Goal: Information Seeking & Learning: Learn about a topic

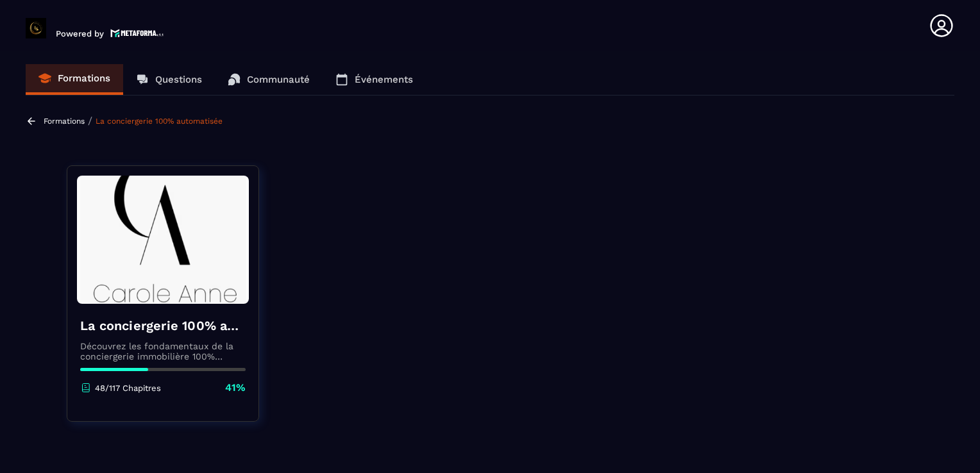
click at [278, 123] on div "Formations / La conciergerie 100% automatisée" at bounding box center [490, 121] width 929 height 12
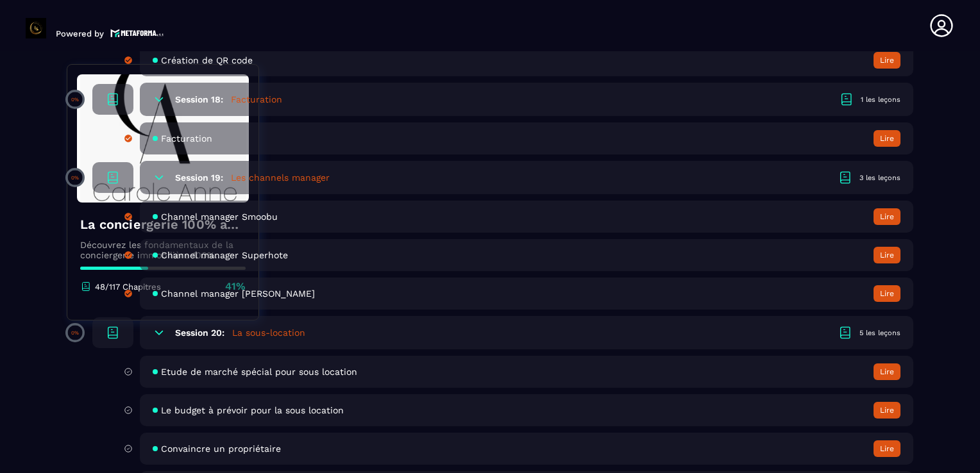
scroll to position [3028, 0]
click at [310, 378] on span "Etude de marché spécial pour sous location" at bounding box center [259, 373] width 196 height 10
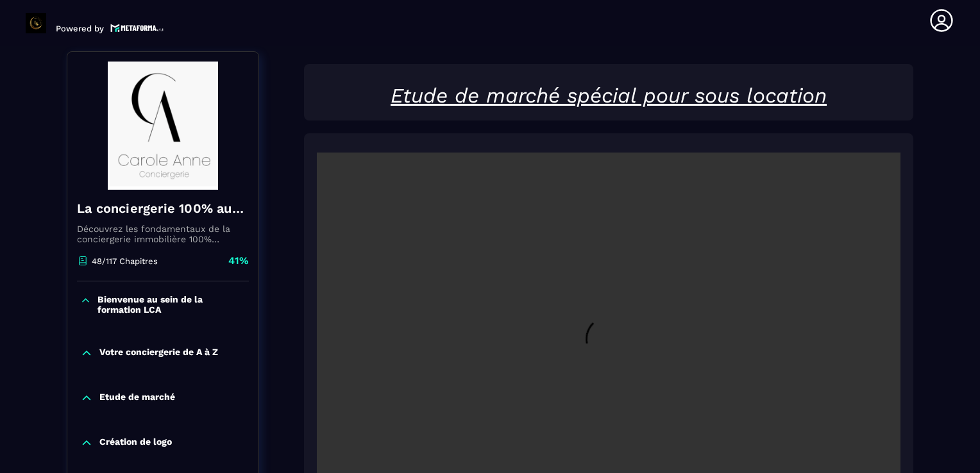
scroll to position [133, 0]
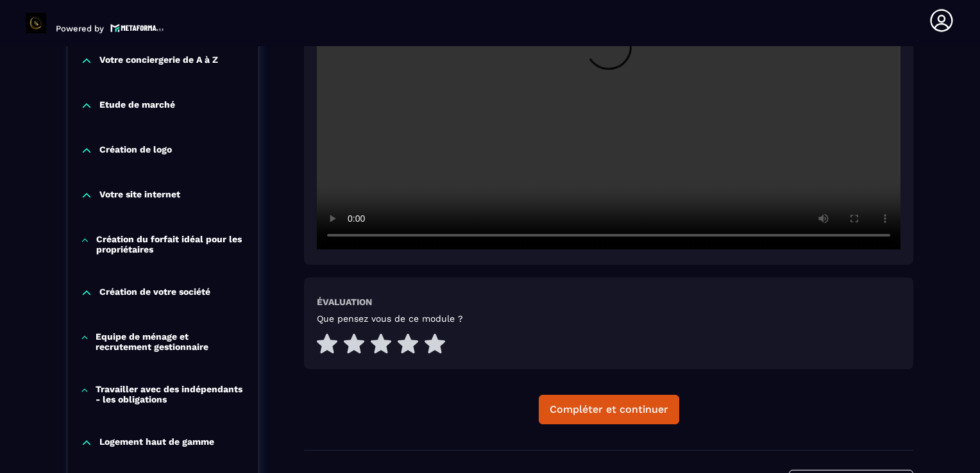
scroll to position [467, 0]
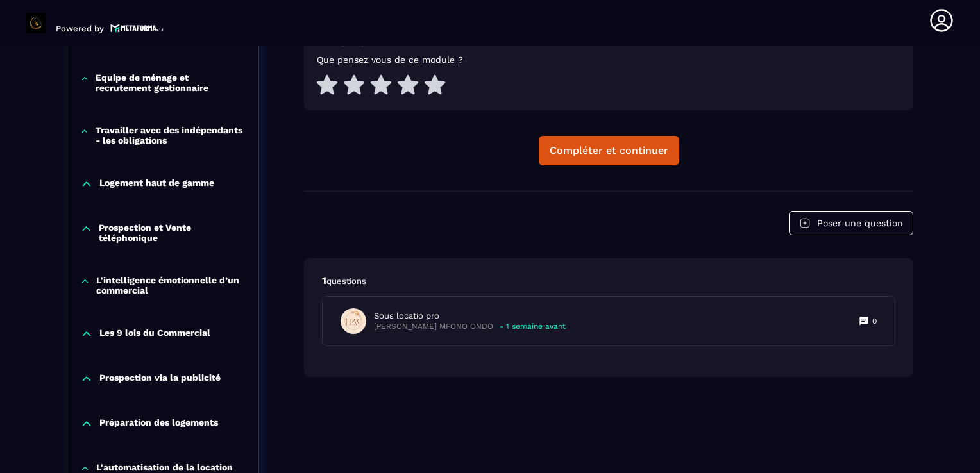
scroll to position [672, 0]
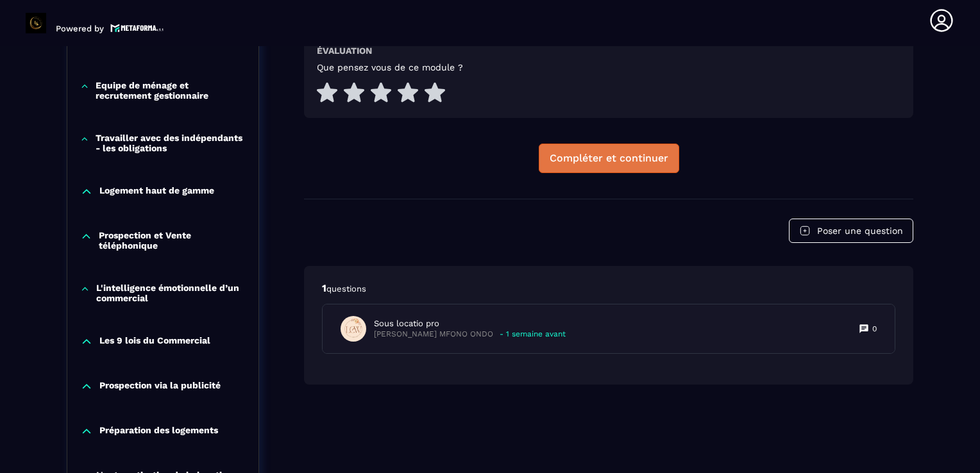
click at [630, 158] on div "Compléter et continuer" at bounding box center [609, 158] width 119 height 13
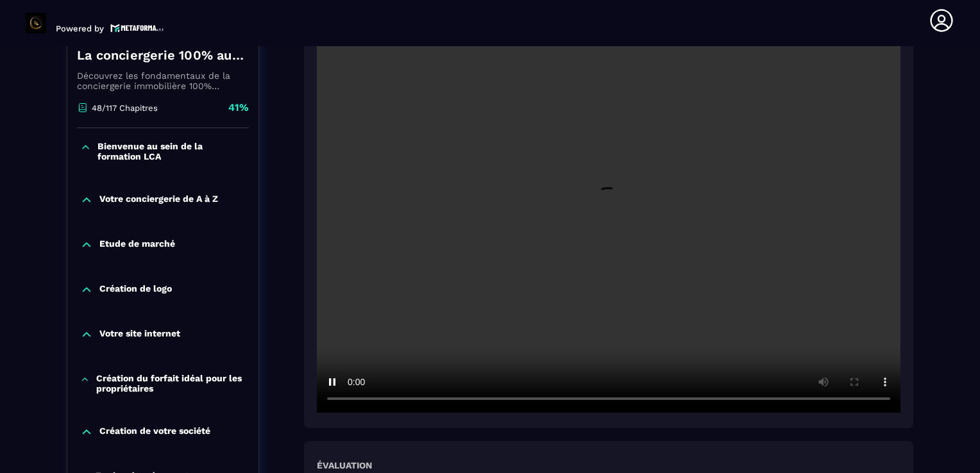
scroll to position [262, 0]
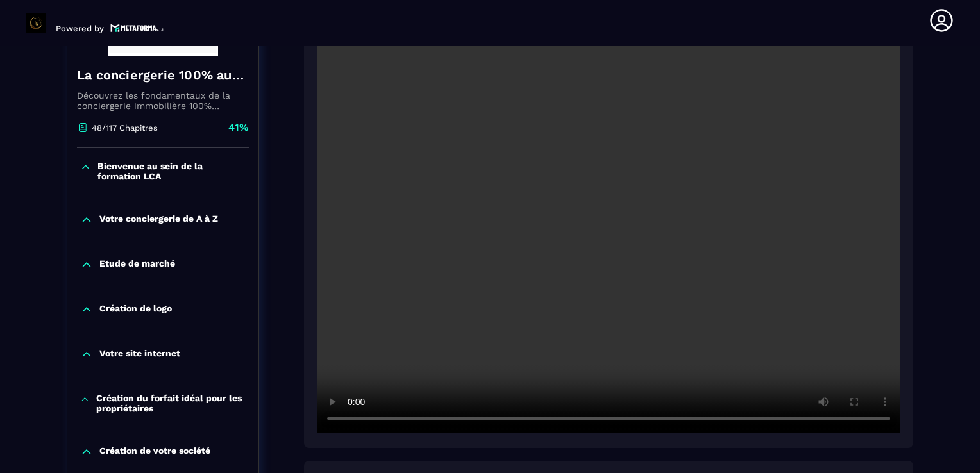
click at [955, 348] on section "Formations Questions Communauté Événements Formations / La conciergerie 100% au…" at bounding box center [490, 259] width 980 height 427
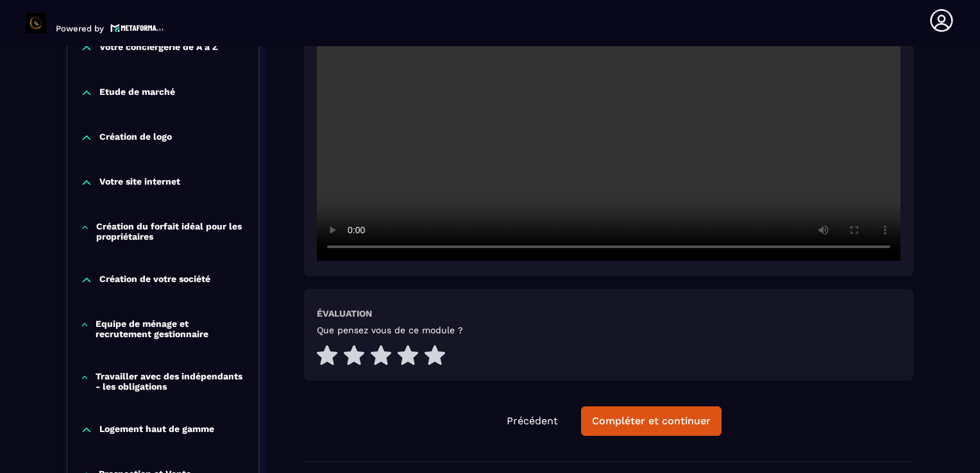
scroll to position [544, 0]
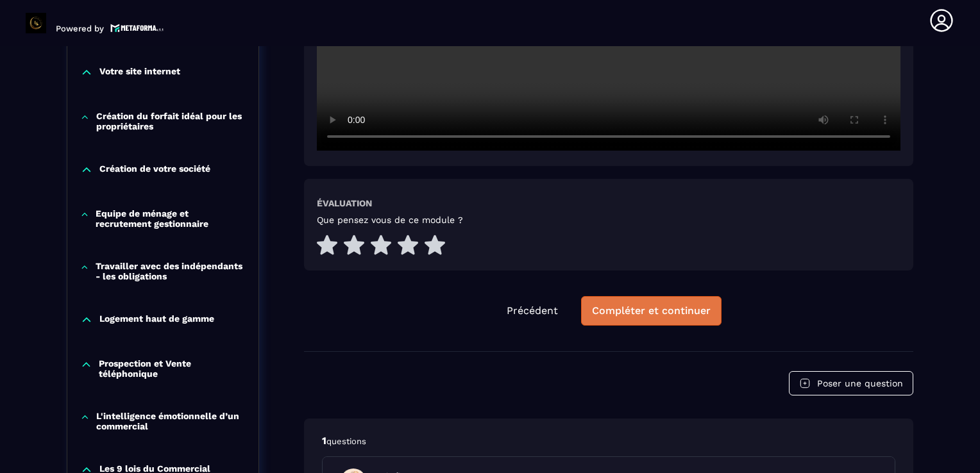
click at [633, 317] on div "Compléter et continuer" at bounding box center [651, 311] width 119 height 13
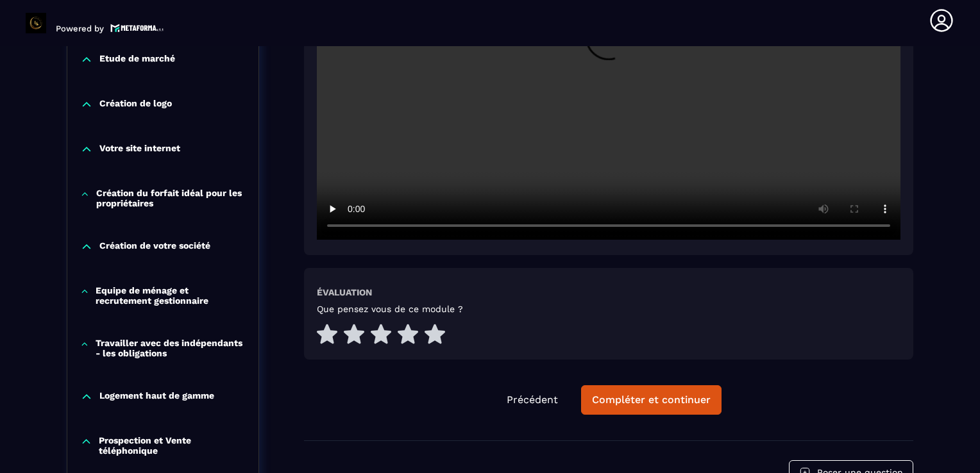
scroll to position [493, 0]
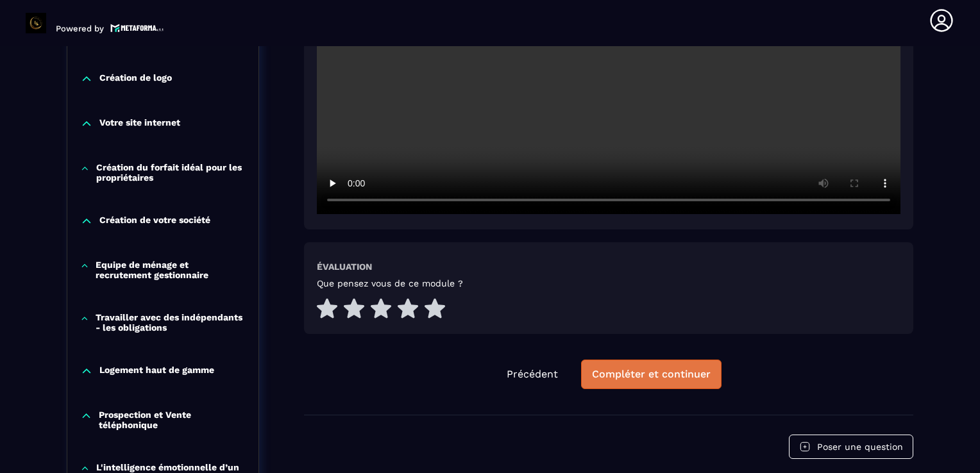
click at [631, 384] on button "Compléter et continuer" at bounding box center [651, 375] width 140 height 30
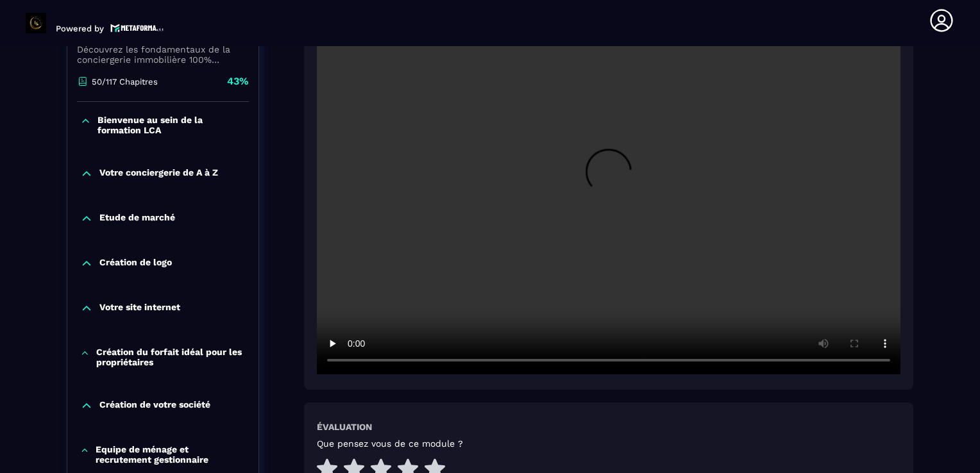
scroll to position [416, 0]
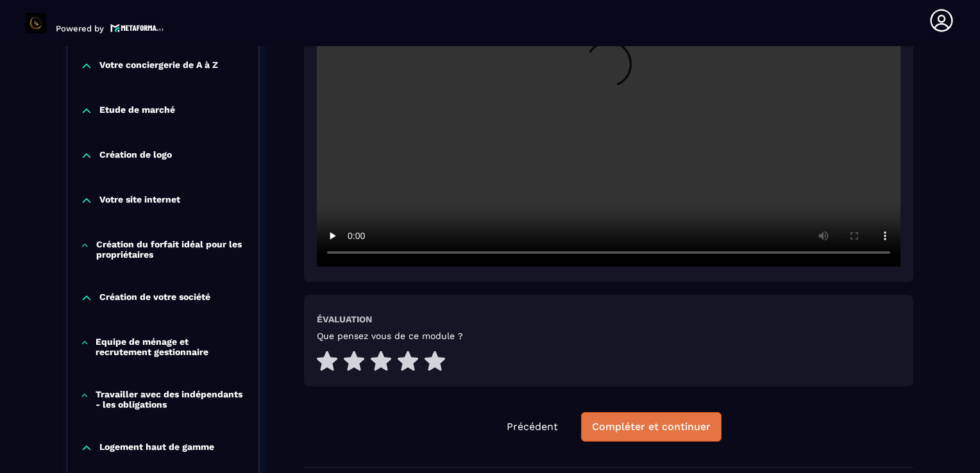
click at [653, 425] on div "Compléter et continuer" at bounding box center [651, 427] width 119 height 13
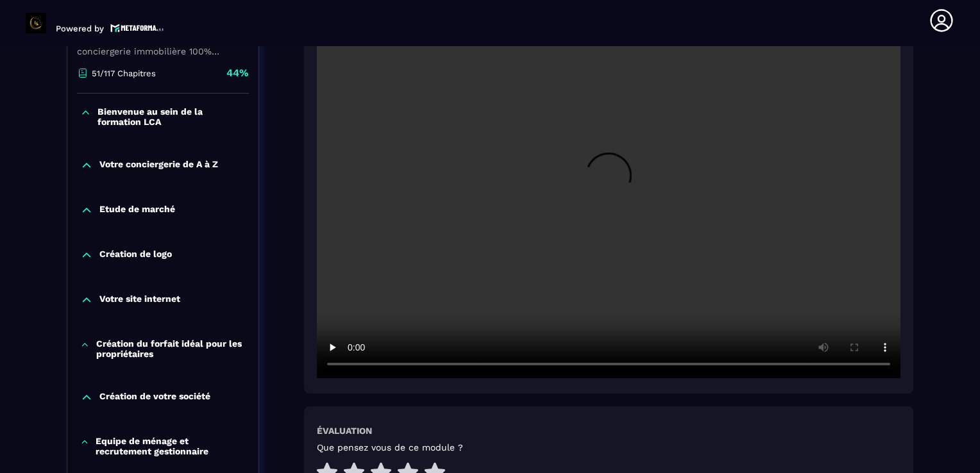
scroll to position [467, 0]
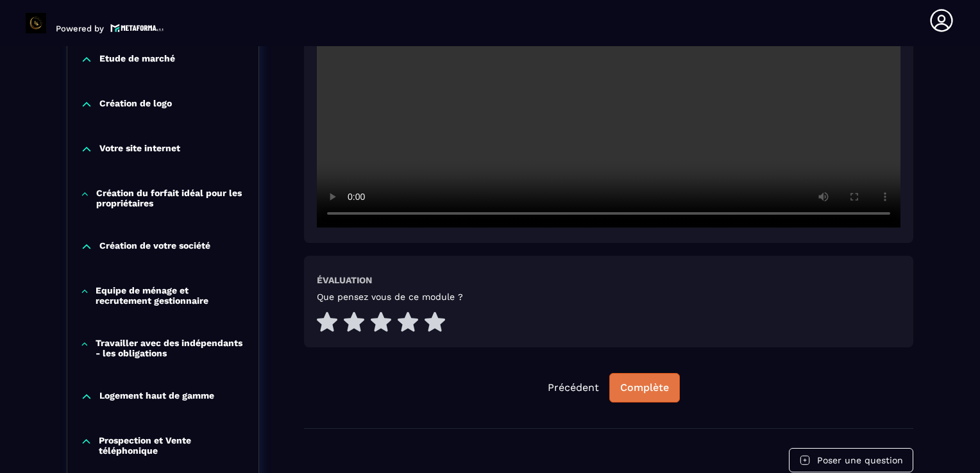
click at [649, 389] on div "Complète" at bounding box center [644, 388] width 49 height 13
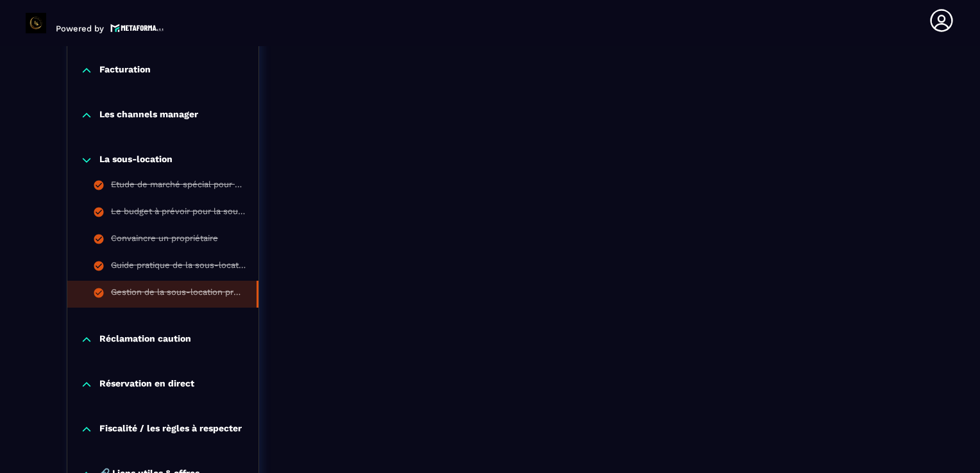
scroll to position [1186, 0]
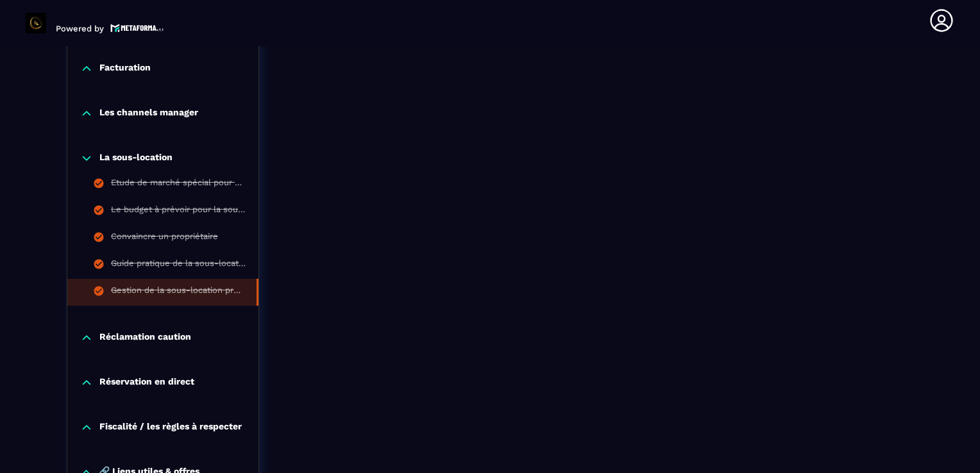
click at [153, 334] on p "Réclamation caution" at bounding box center [145, 338] width 92 height 13
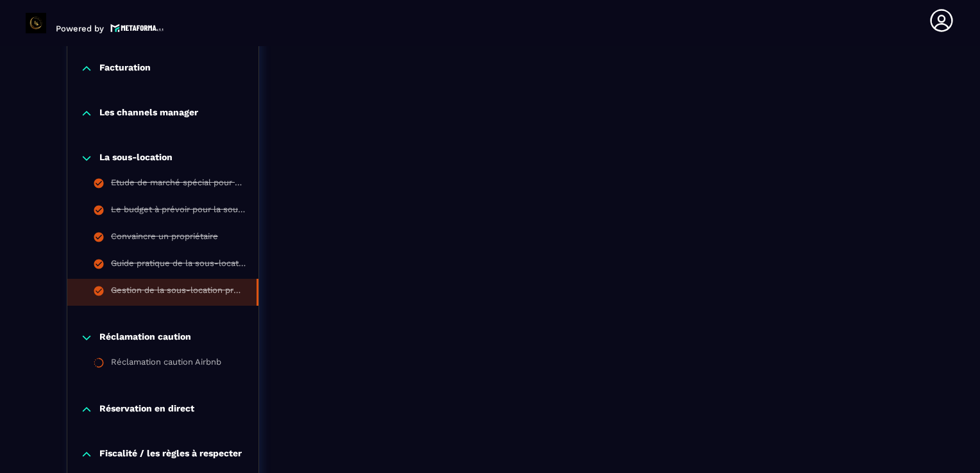
click at [144, 163] on p "La sous-location" at bounding box center [135, 158] width 73 height 13
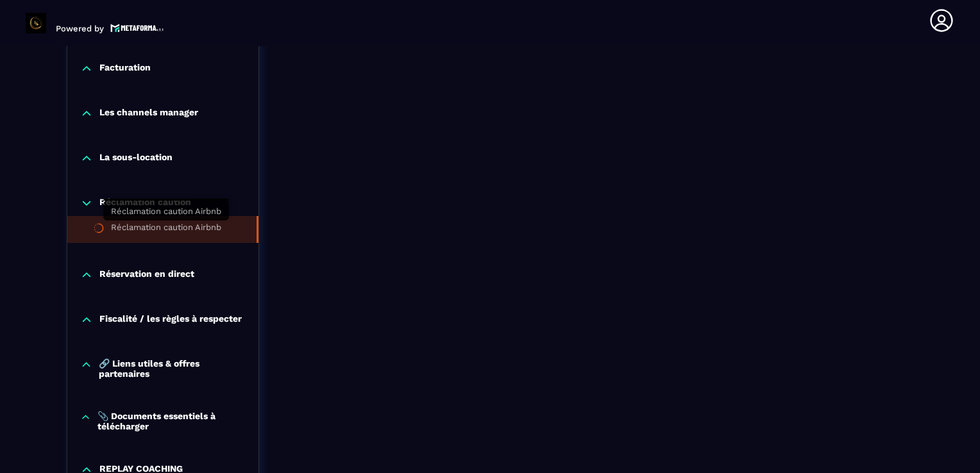
click at [169, 232] on div "Réclamation caution Airbnb" at bounding box center [166, 230] width 110 height 14
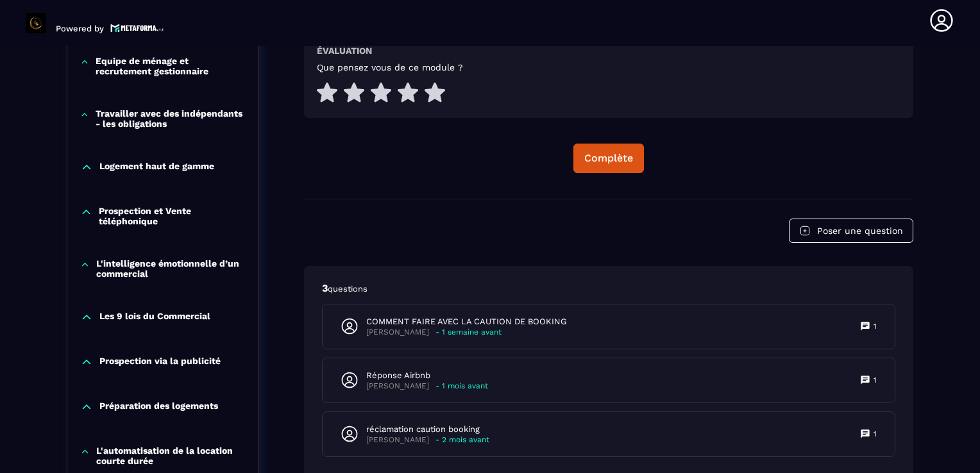
scroll to position [698, 0]
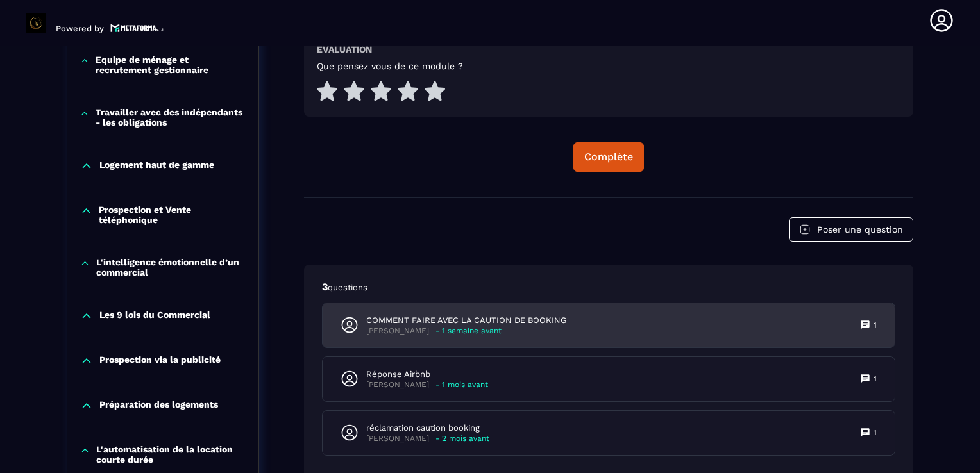
click at [530, 321] on p "COMMENT FAIRE AVEC LA CAUTION DE BOOKING" at bounding box center [466, 321] width 200 height 12
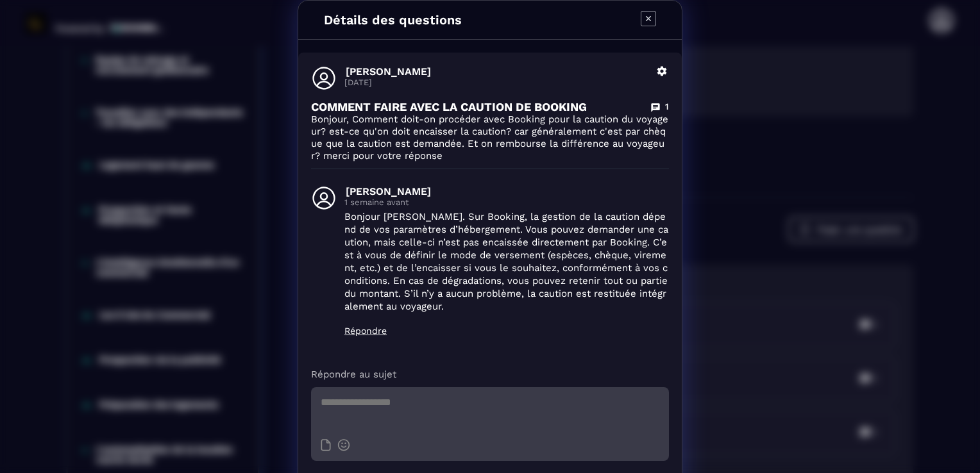
click at [644, 22] on icon "Modal window" at bounding box center [648, 18] width 15 height 15
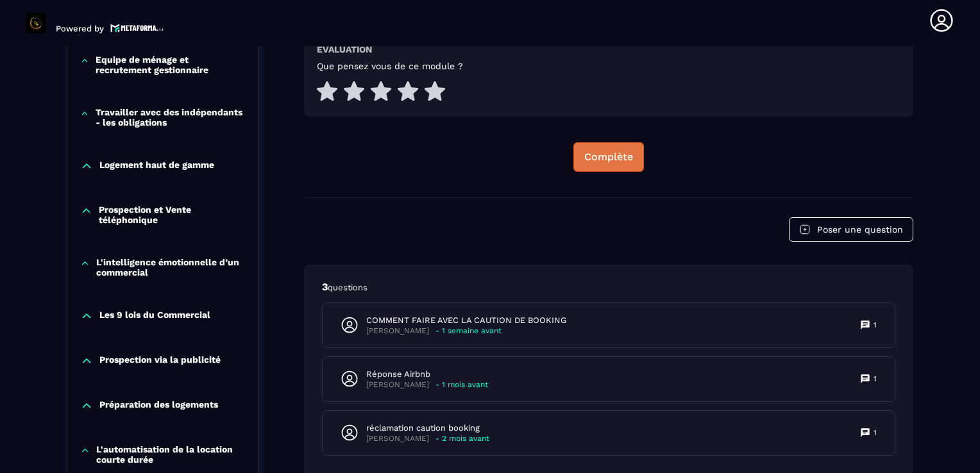
click at [597, 151] on div "Complète" at bounding box center [608, 157] width 49 height 13
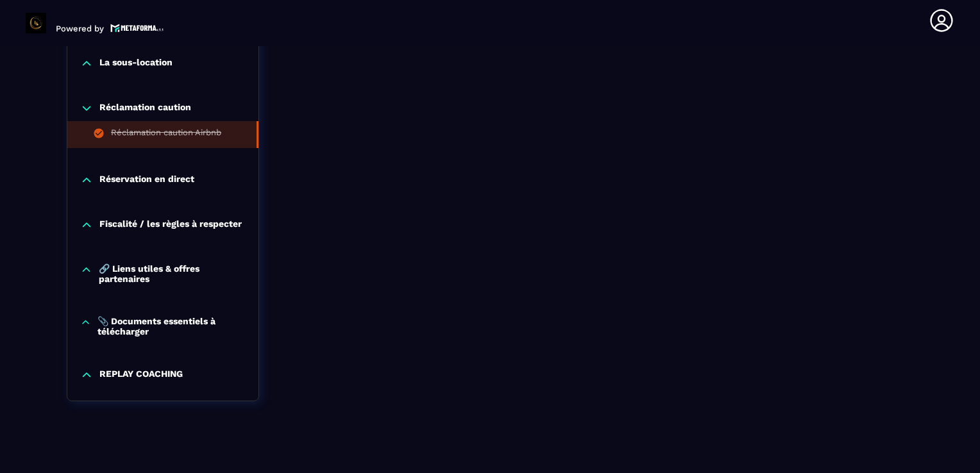
scroll to position [1288, 0]
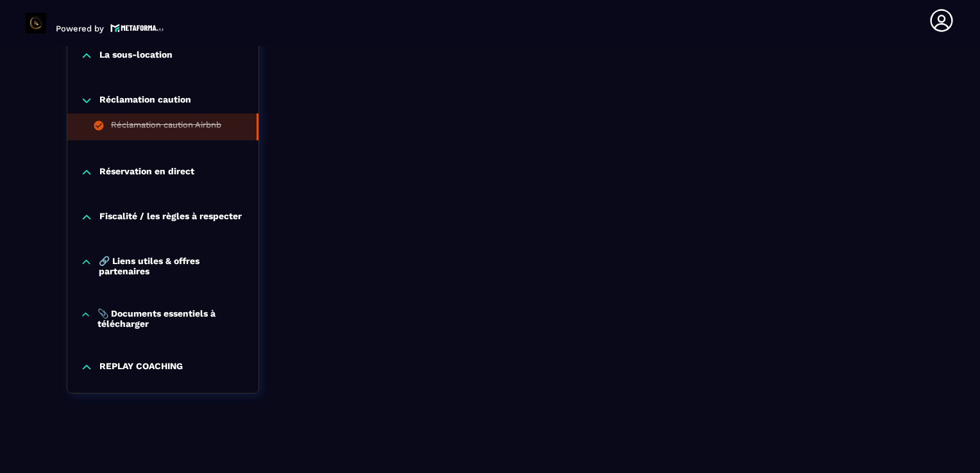
click at [169, 167] on p "Réservation en direct" at bounding box center [146, 172] width 95 height 13
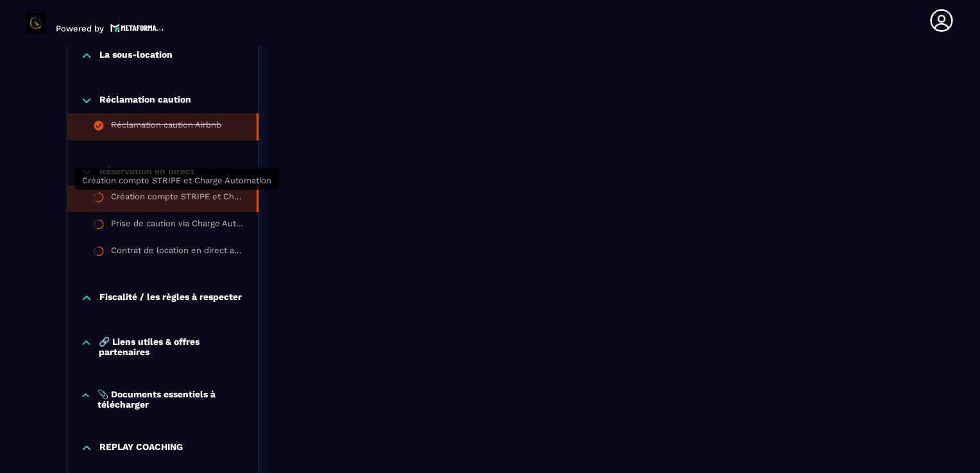
click at [164, 199] on div "Création compte STRIPE et Charge Automation" at bounding box center [177, 199] width 133 height 14
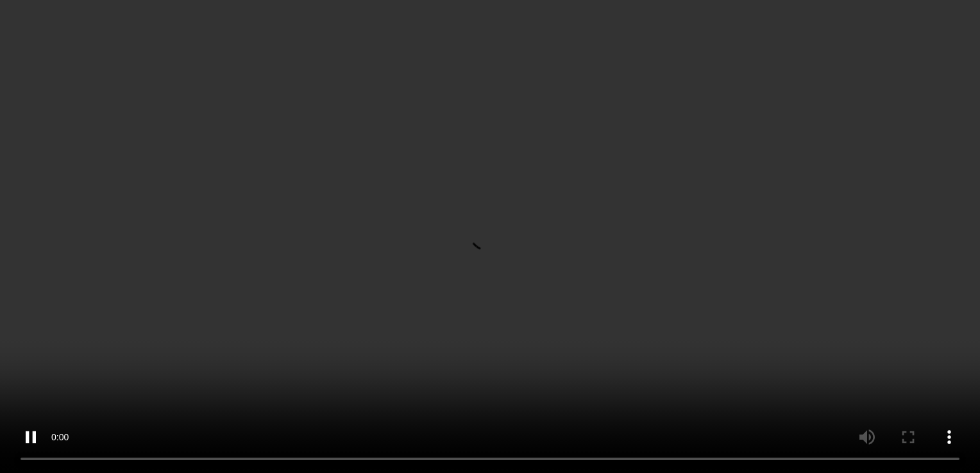
scroll to position [595, 0]
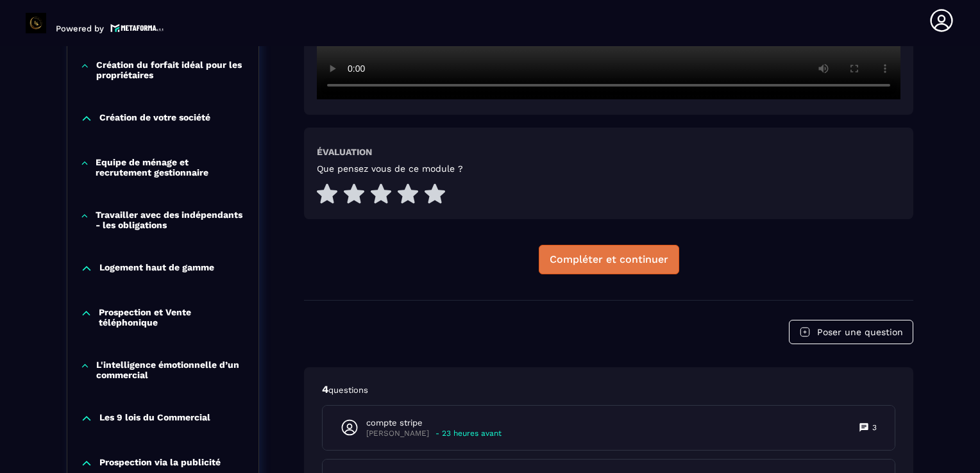
click at [620, 250] on button "Compléter et continuer" at bounding box center [609, 260] width 140 height 30
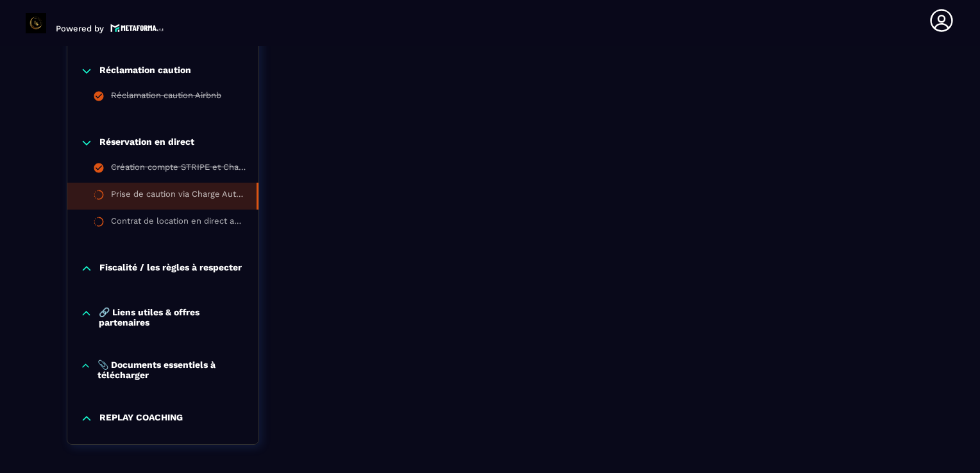
scroll to position [1295, 0]
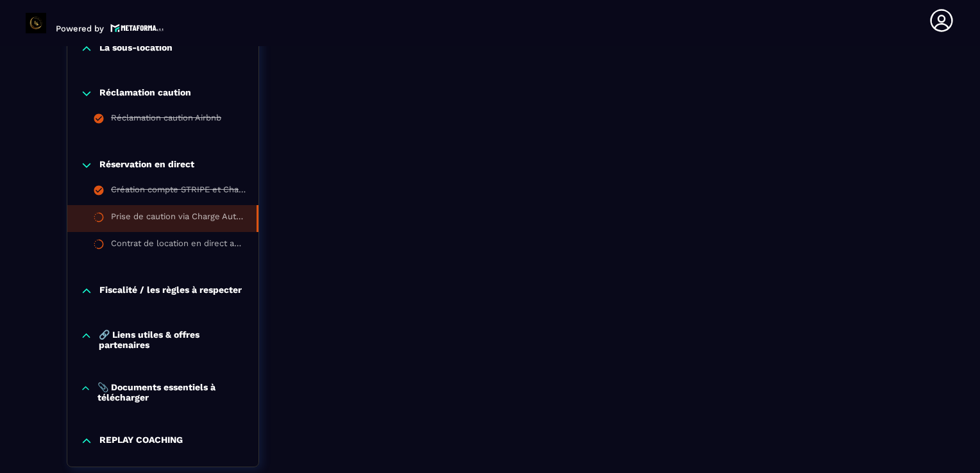
click at [178, 92] on p "Réclamation caution" at bounding box center [145, 93] width 92 height 13
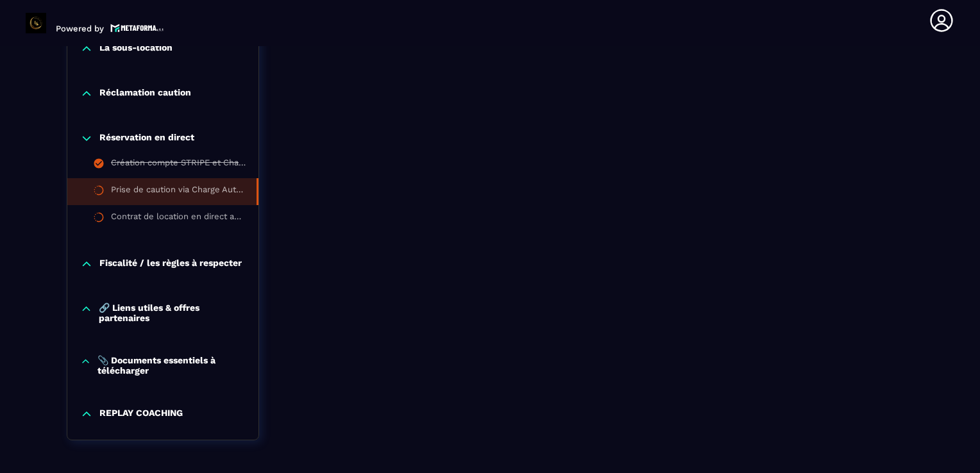
click at [166, 266] on p "Fiscalité / les règles à respecter" at bounding box center [170, 264] width 142 height 13
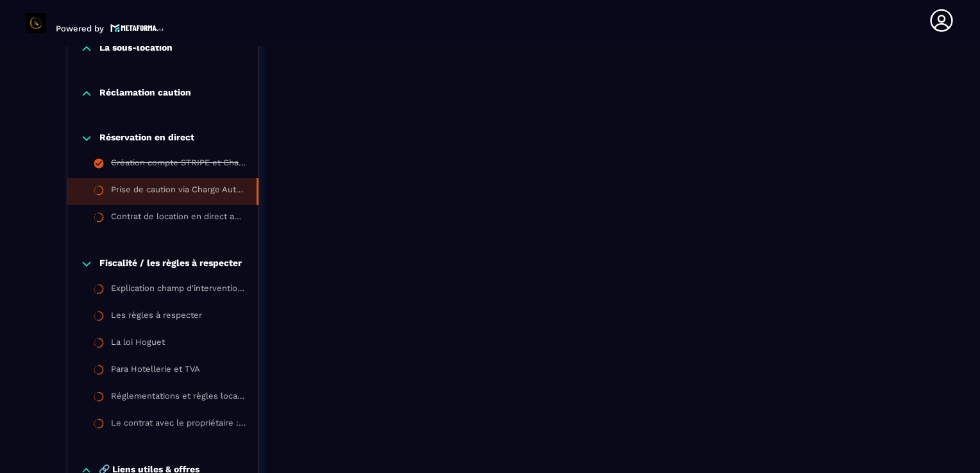
click at [166, 266] on p "Fiscalité / les règles à respecter" at bounding box center [170, 264] width 142 height 13
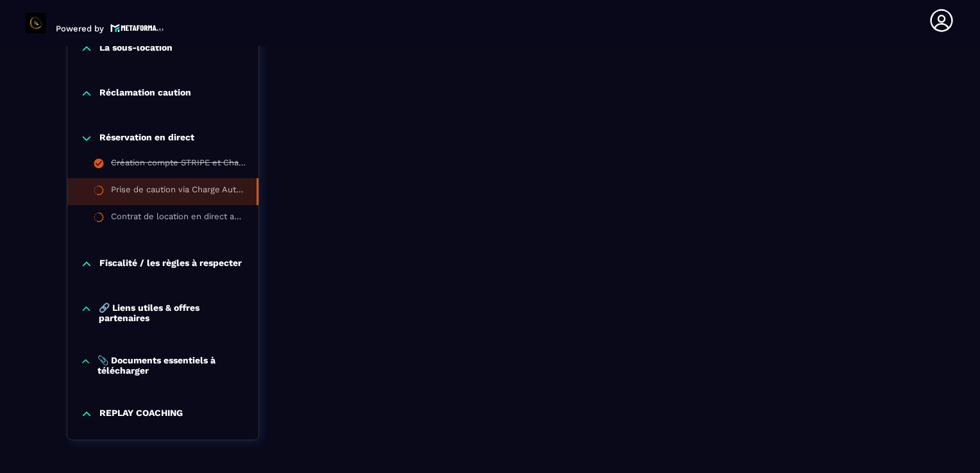
click at [136, 312] on p "🔗 Liens utiles & offres partenaires" at bounding box center [172, 313] width 147 height 21
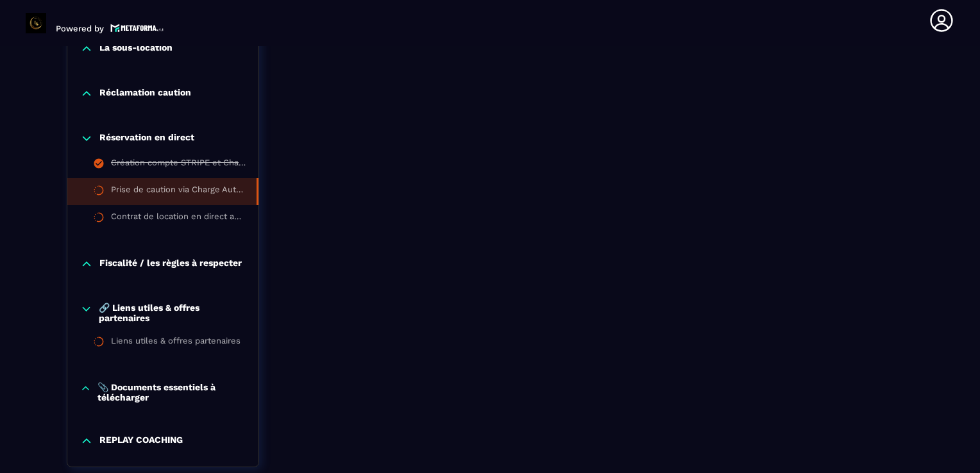
click at [136, 312] on p "🔗 Liens utiles & offres partenaires" at bounding box center [172, 313] width 147 height 21
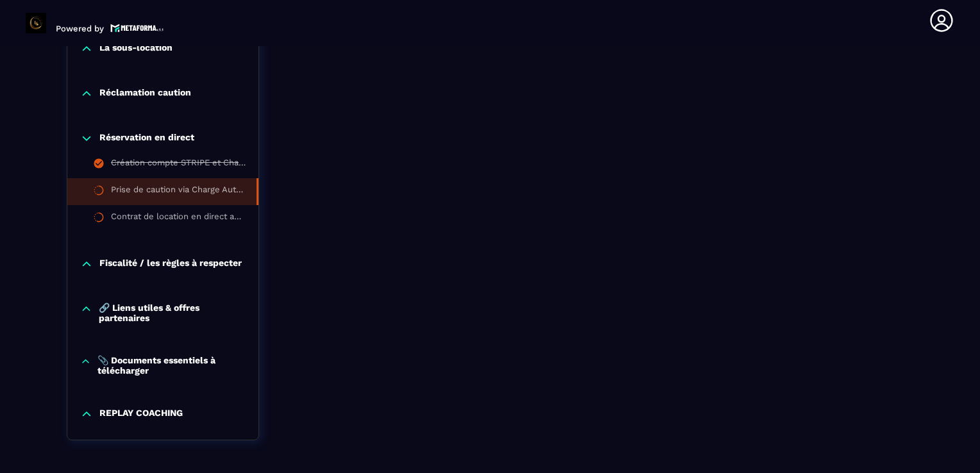
click at [132, 368] on p "📎 Documents essentiels à télécharger" at bounding box center [172, 365] width 148 height 21
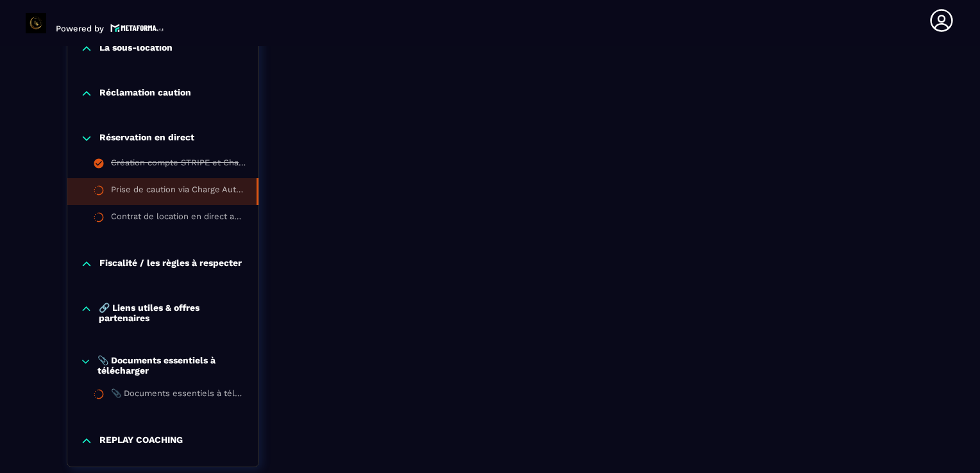
click at [132, 368] on p "📎 Documents essentiels à télécharger" at bounding box center [172, 365] width 148 height 21
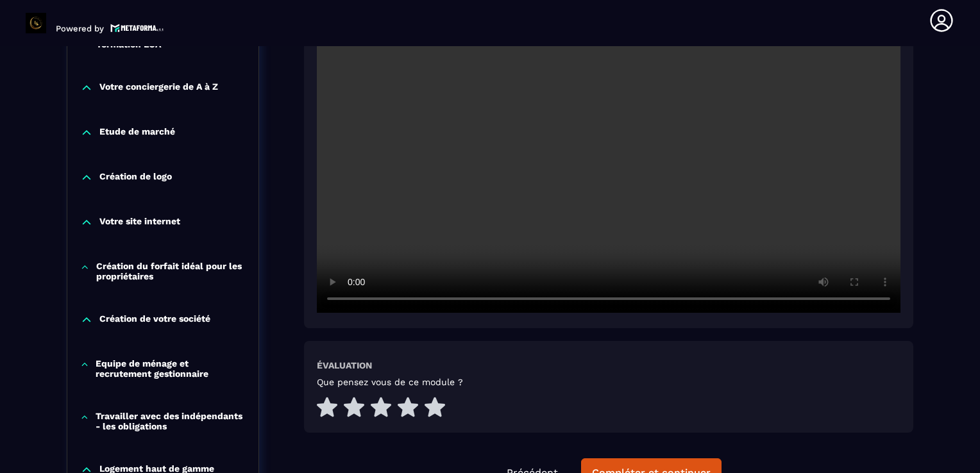
scroll to position [397, 0]
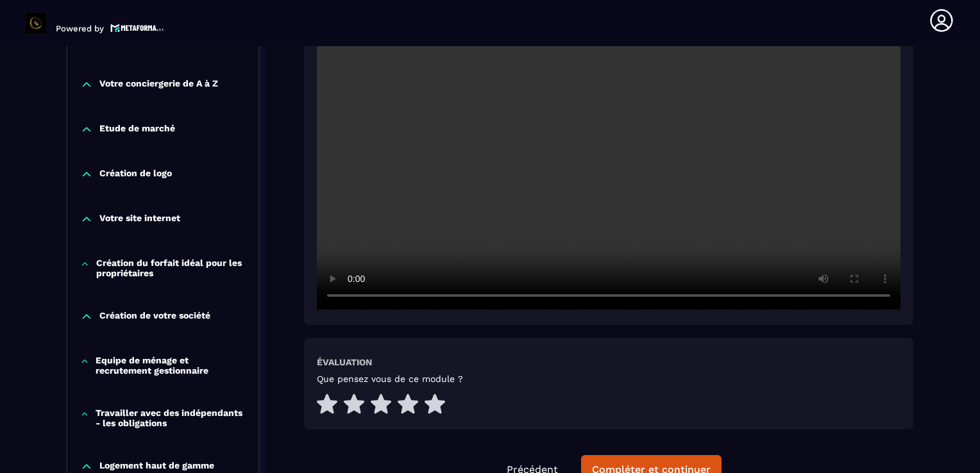
click at [158, 317] on p "Création de votre société" at bounding box center [154, 316] width 111 height 13
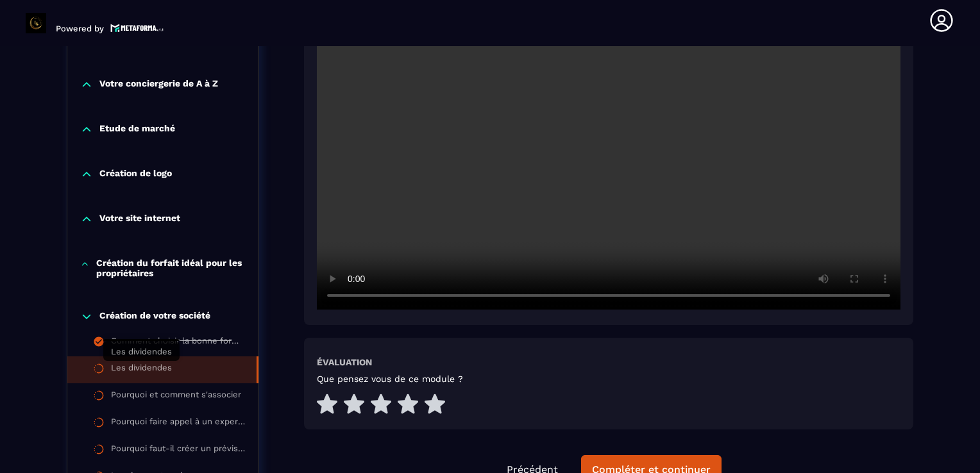
click at [140, 368] on div "Les dividendes" at bounding box center [141, 370] width 61 height 14
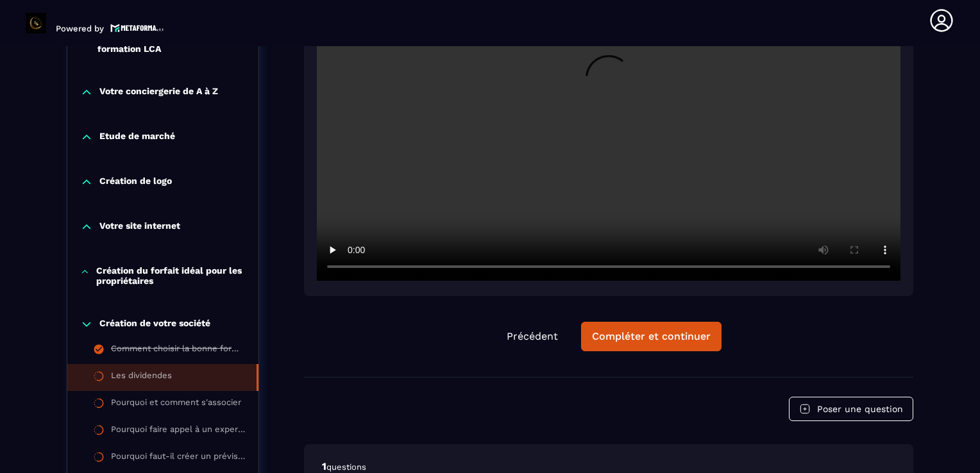
scroll to position [390, 0]
click at [683, 340] on div "Compléter et continuer" at bounding box center [651, 336] width 119 height 13
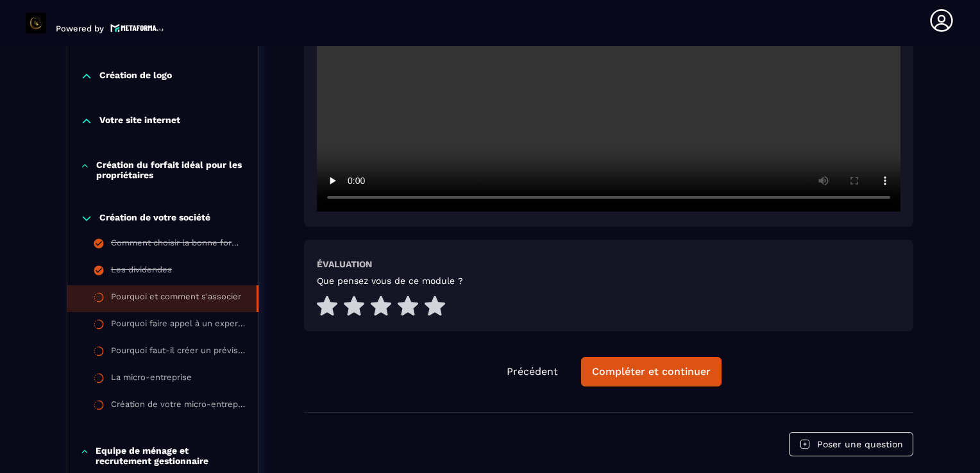
scroll to position [518, 0]
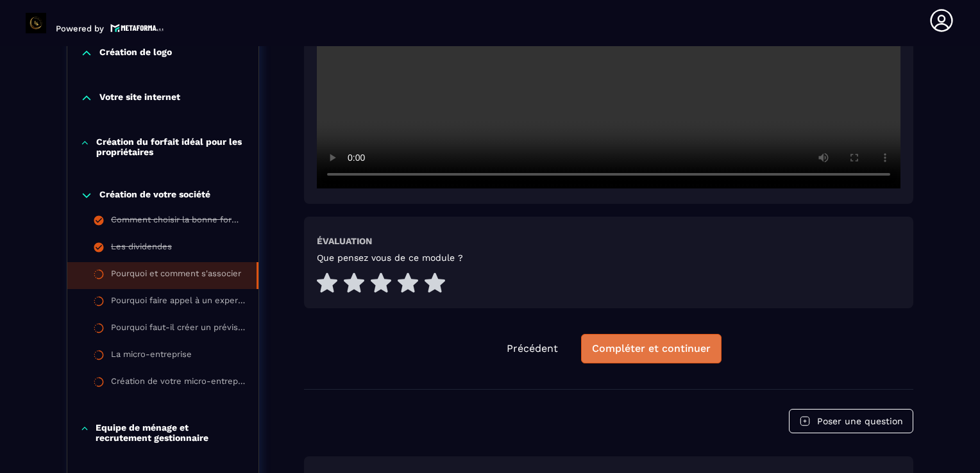
click at [683, 339] on button "Compléter et continuer" at bounding box center [651, 349] width 140 height 30
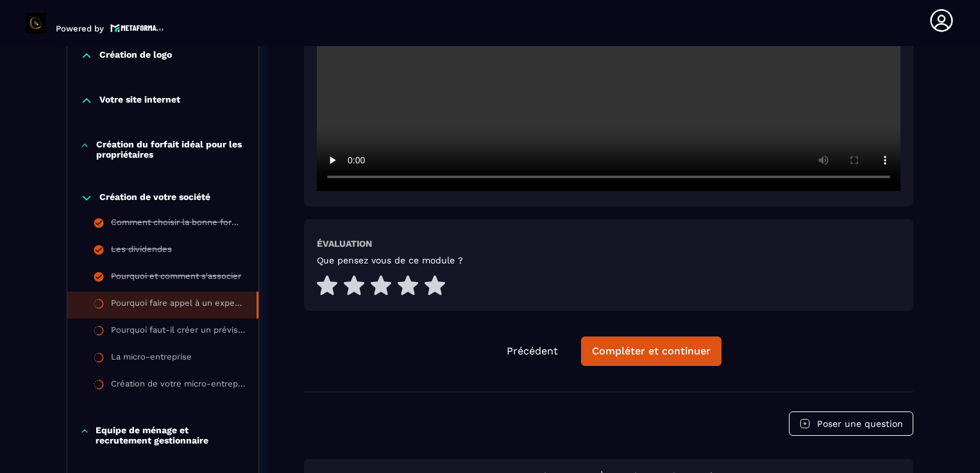
scroll to position [518, 0]
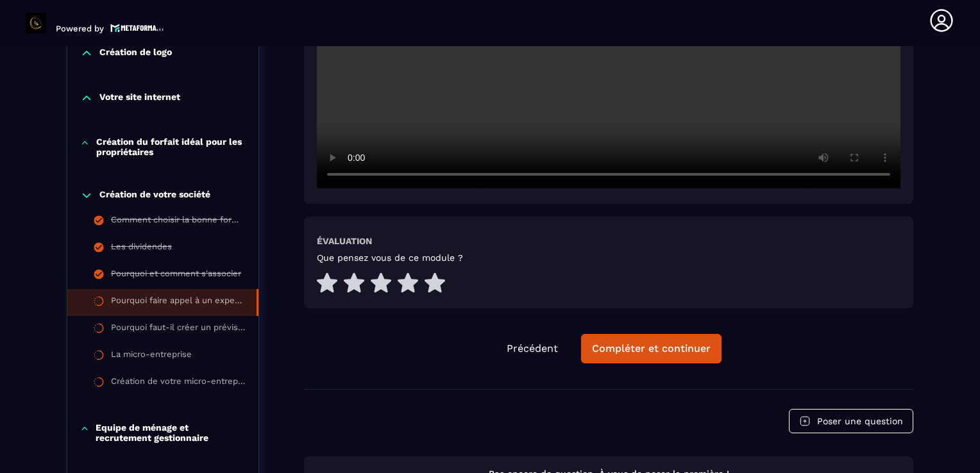
click at [683, 339] on button "Compléter et continuer" at bounding box center [651, 349] width 140 height 30
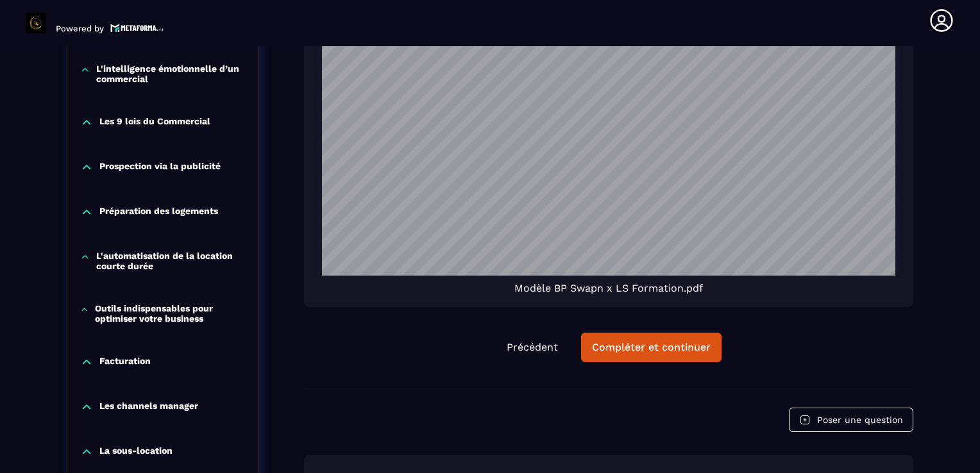
scroll to position [1083, 0]
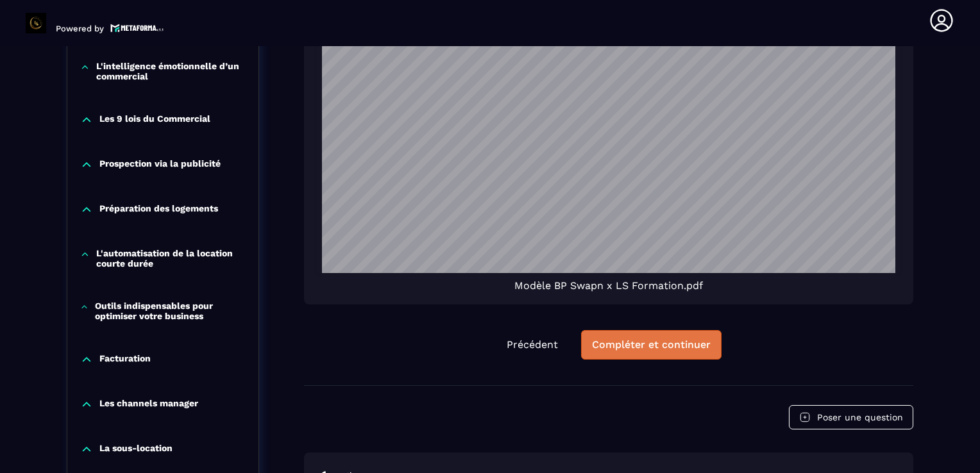
click at [683, 339] on div "Compléter et continuer" at bounding box center [651, 345] width 119 height 13
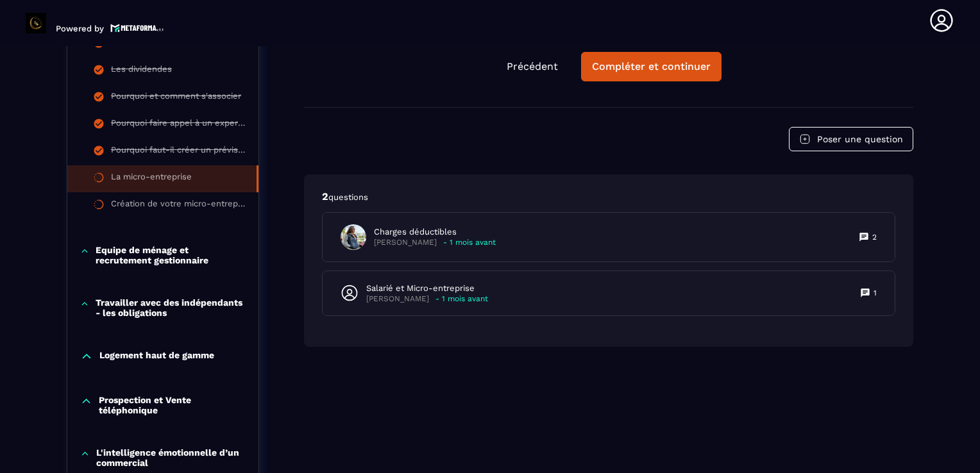
scroll to position [698, 0]
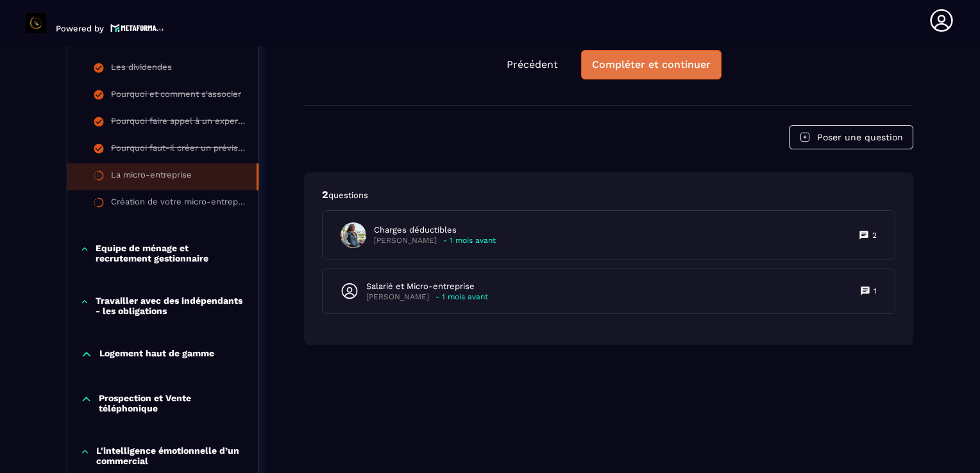
click at [677, 63] on div "Compléter et continuer" at bounding box center [651, 64] width 119 height 13
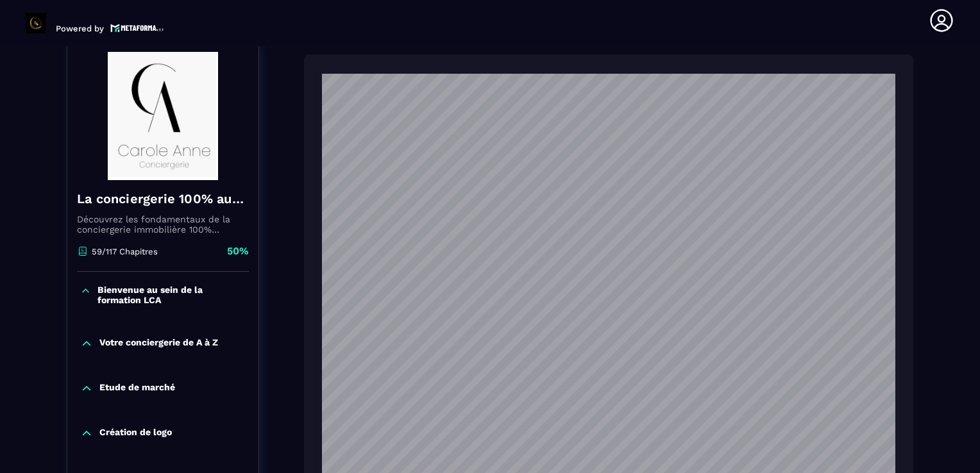
scroll to position [82, 0]
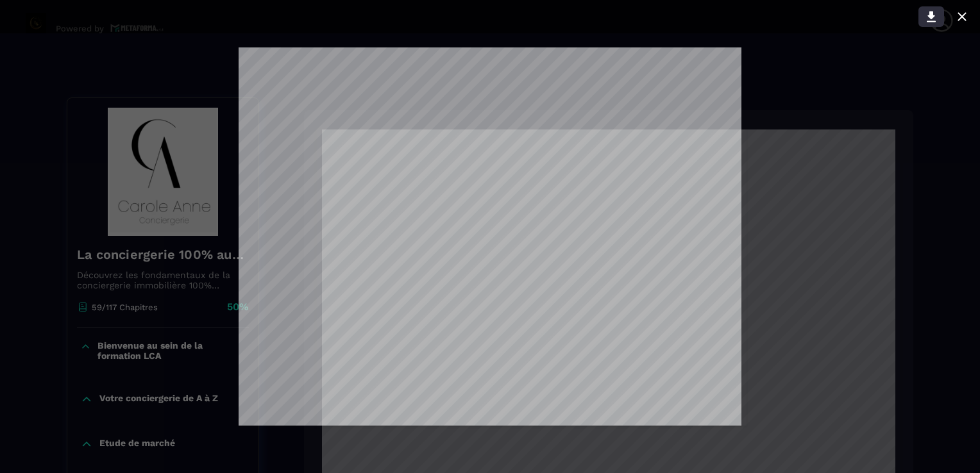
click at [937, 12] on icon at bounding box center [931, 16] width 15 height 15
click at [944, 94] on div at bounding box center [490, 236] width 980 height 473
click at [964, 18] on icon at bounding box center [962, 16] width 8 height 8
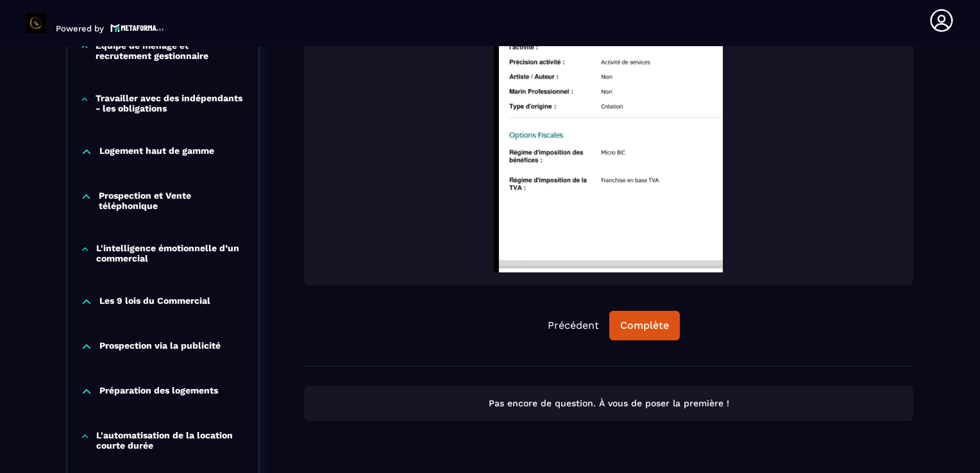
scroll to position [929, 0]
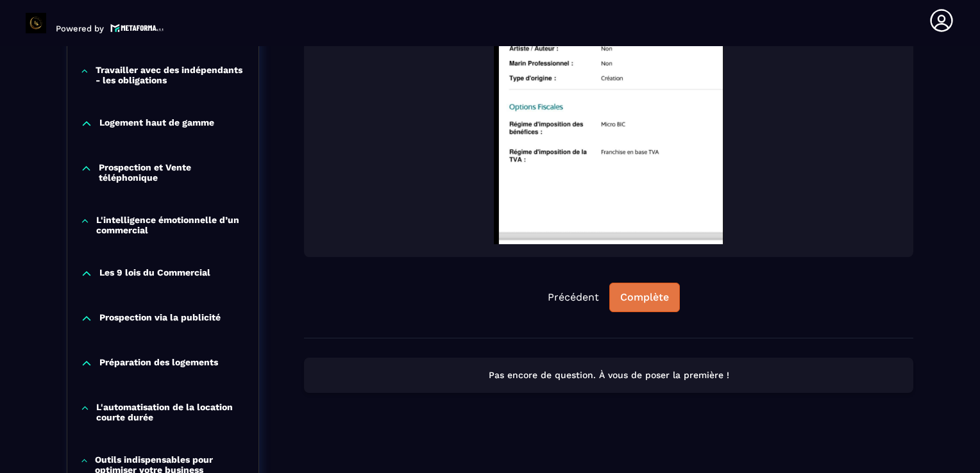
click at [659, 288] on button "Complète" at bounding box center [644, 298] width 71 height 30
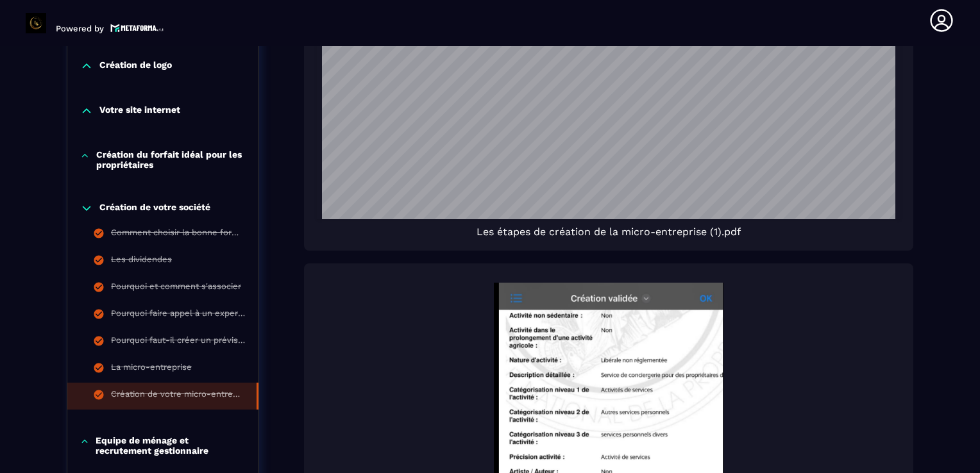
scroll to position [467, 0]
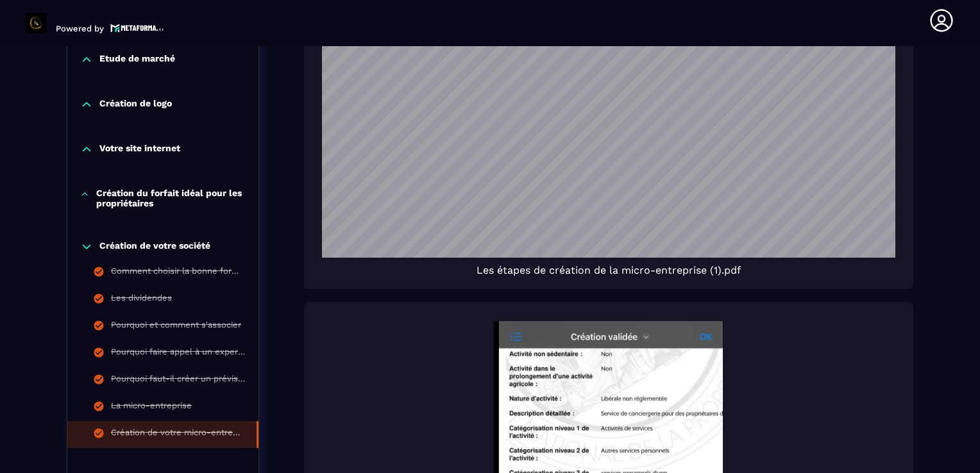
click at [182, 244] on p "Création de votre société" at bounding box center [154, 247] width 111 height 13
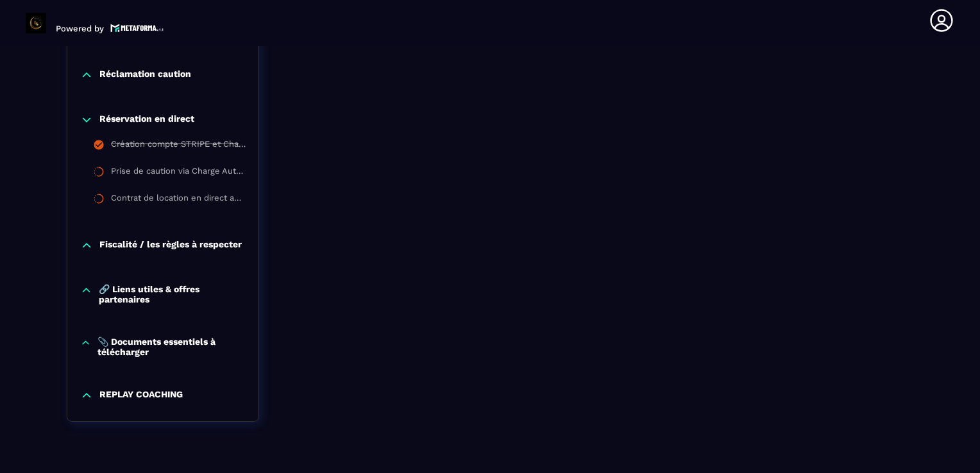
scroll to position [1339, 0]
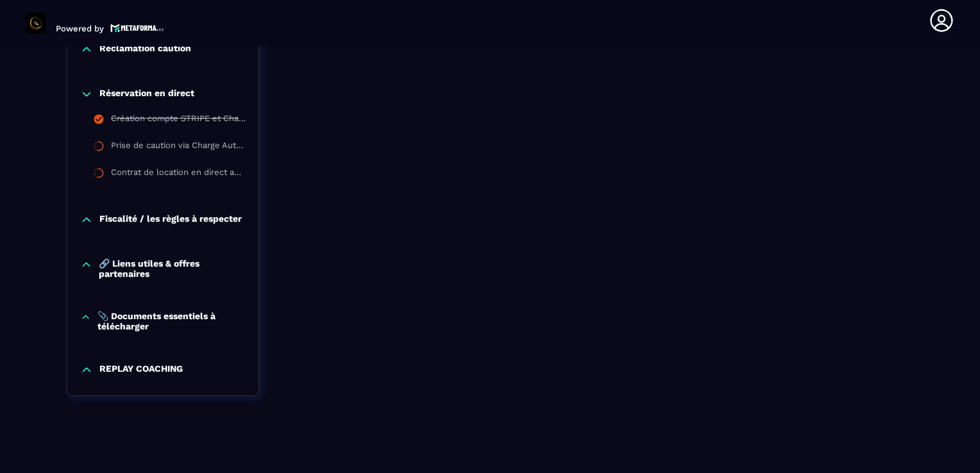
click at [176, 217] on p "Fiscalité / les règles à respecter" at bounding box center [170, 220] width 142 height 13
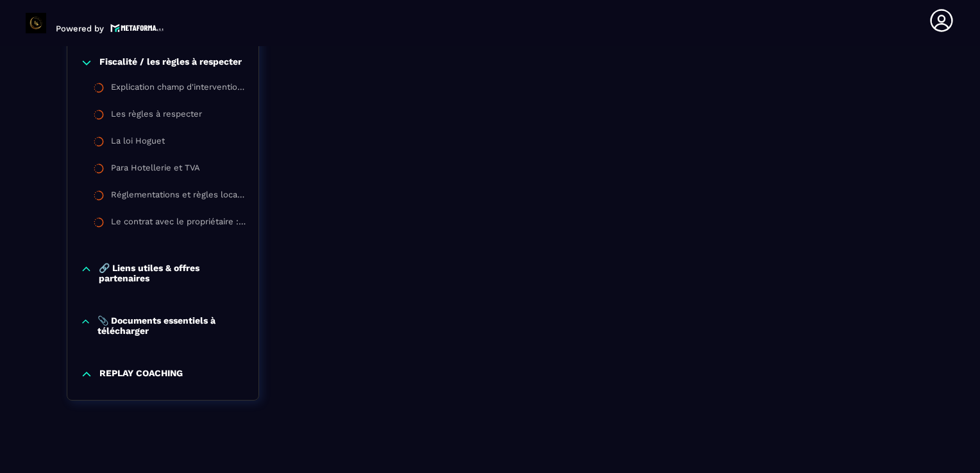
scroll to position [1506, 0]
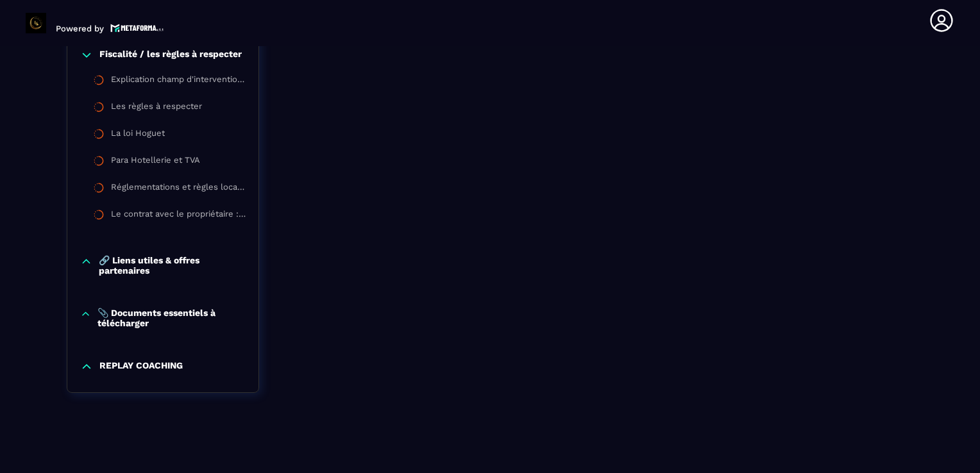
click at [166, 266] on p "🔗 Liens utiles & offres partenaires" at bounding box center [172, 265] width 147 height 21
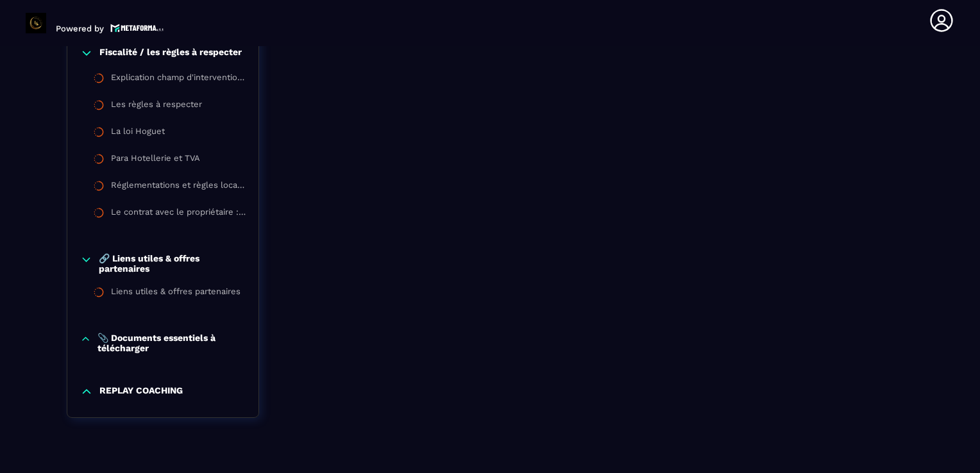
click at [162, 346] on p "📎 Documents essentiels à télécharger" at bounding box center [172, 343] width 148 height 21
click at [156, 267] on p "🔗 Liens utiles & offres partenaires" at bounding box center [172, 263] width 147 height 21
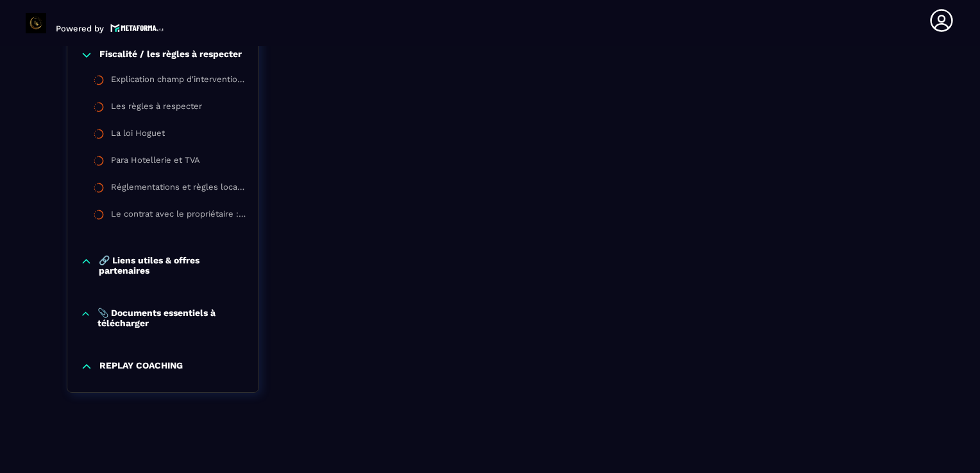
click at [173, 364] on p "REPLAY COACHING" at bounding box center [140, 367] width 83 height 13
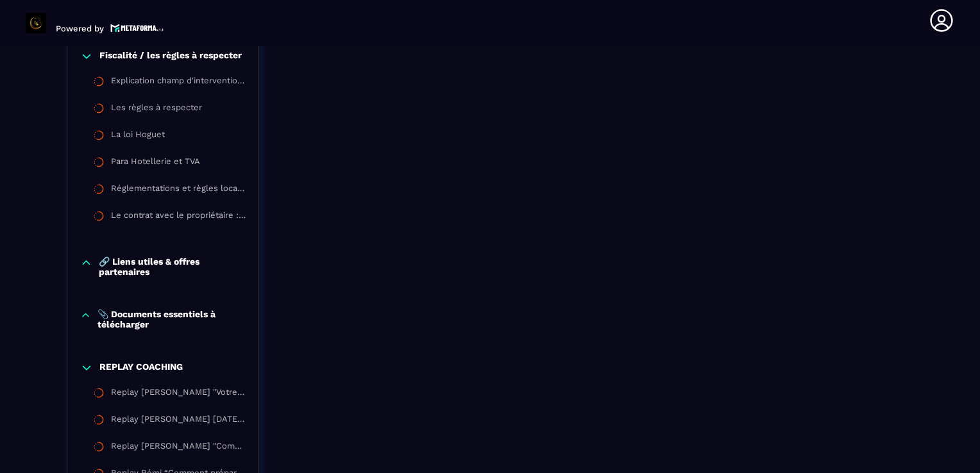
scroll to position [1514, 0]
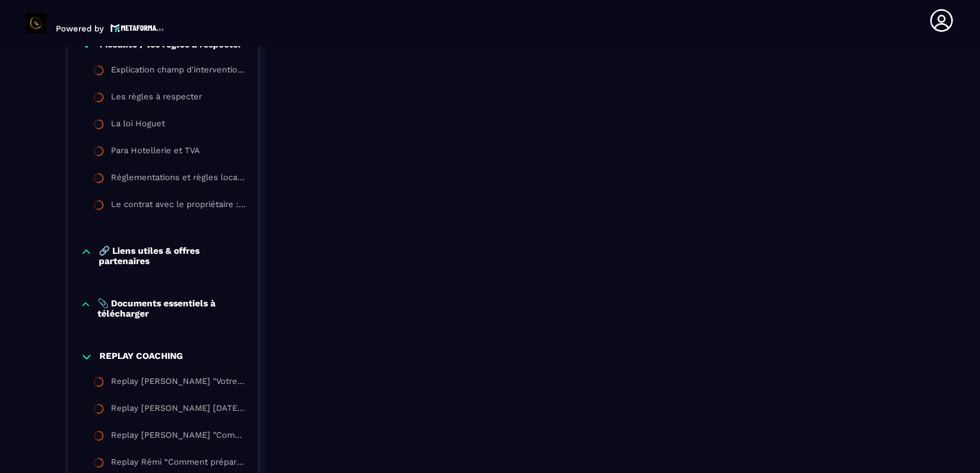
click at [134, 260] on p "🔗 Liens utiles & offres partenaires" at bounding box center [172, 256] width 147 height 21
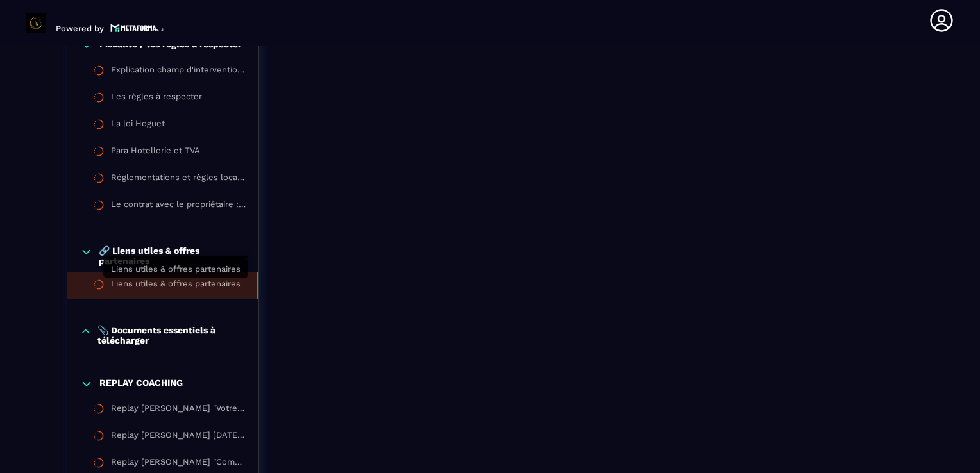
click at [139, 289] on div "Liens utiles & offres partenaires" at bounding box center [176, 286] width 130 height 14
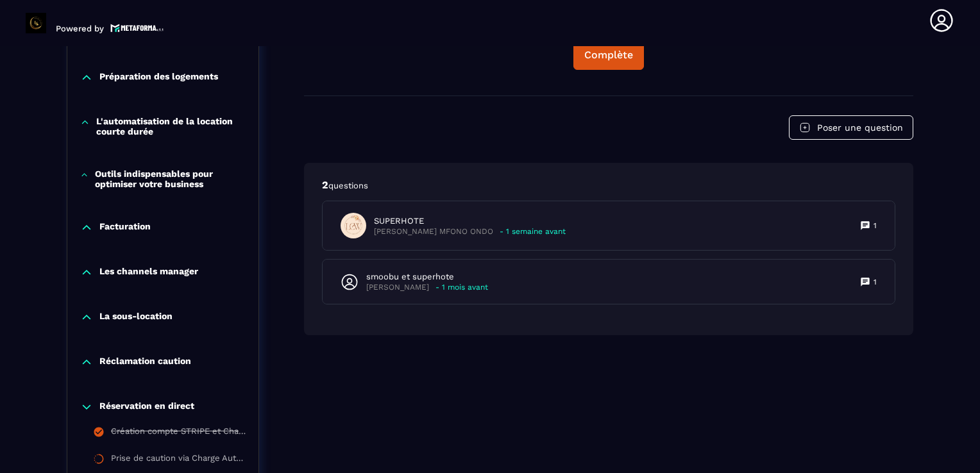
scroll to position [1083, 0]
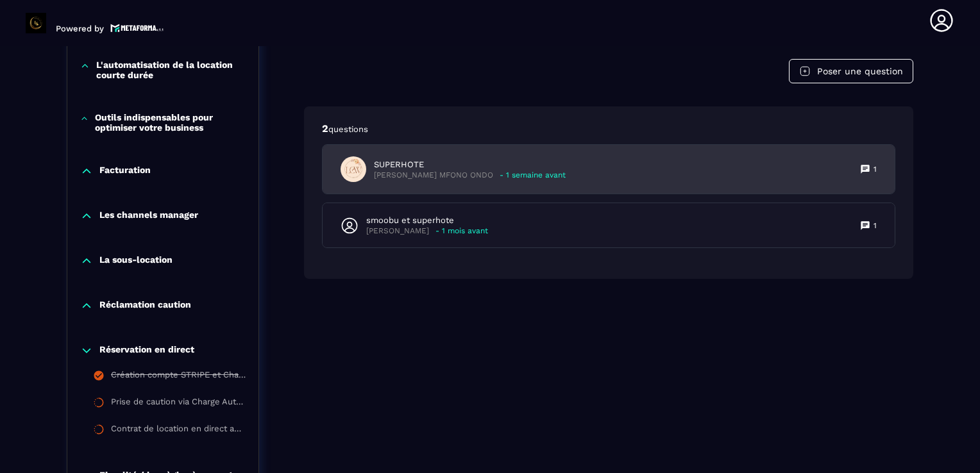
click at [386, 194] on div "SUPERHOTE Francine Lany MFONO ONDO - 1 semaine avant 1" at bounding box center [609, 169] width 572 height 49
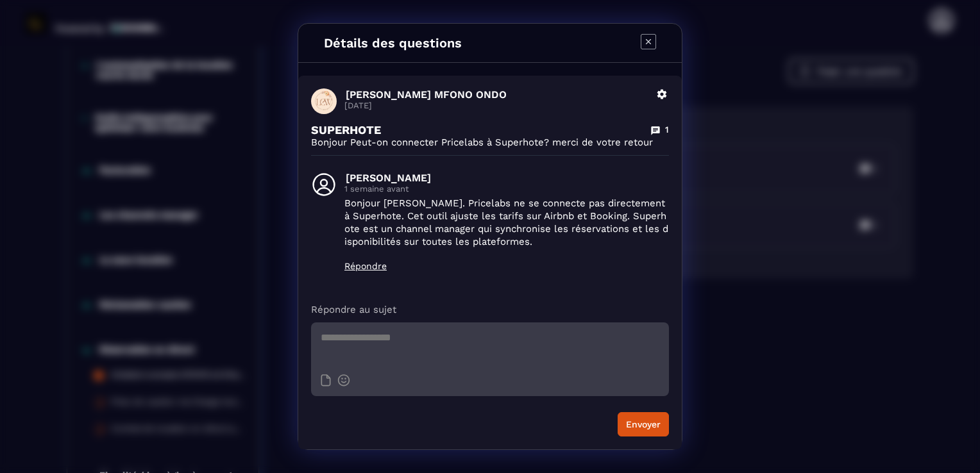
click at [647, 44] on icon "Modal window" at bounding box center [648, 41] width 15 height 15
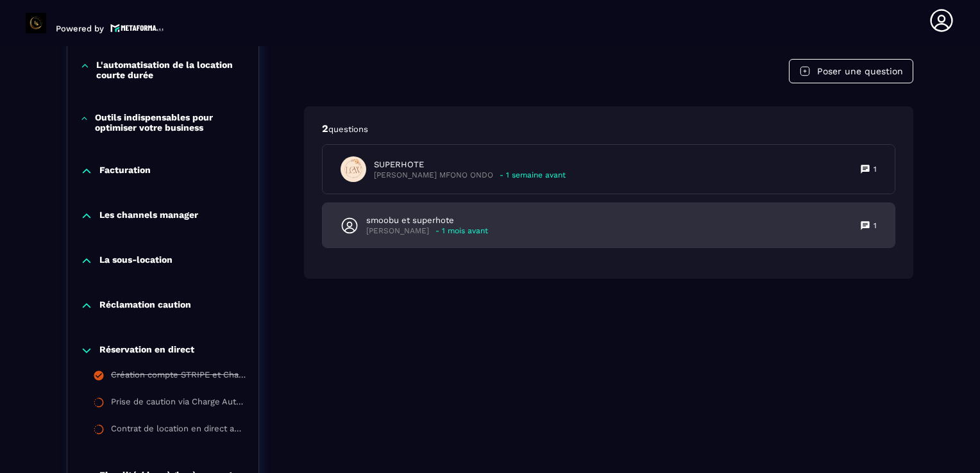
click at [384, 226] on p "smoobu et superhote" at bounding box center [427, 221] width 122 height 12
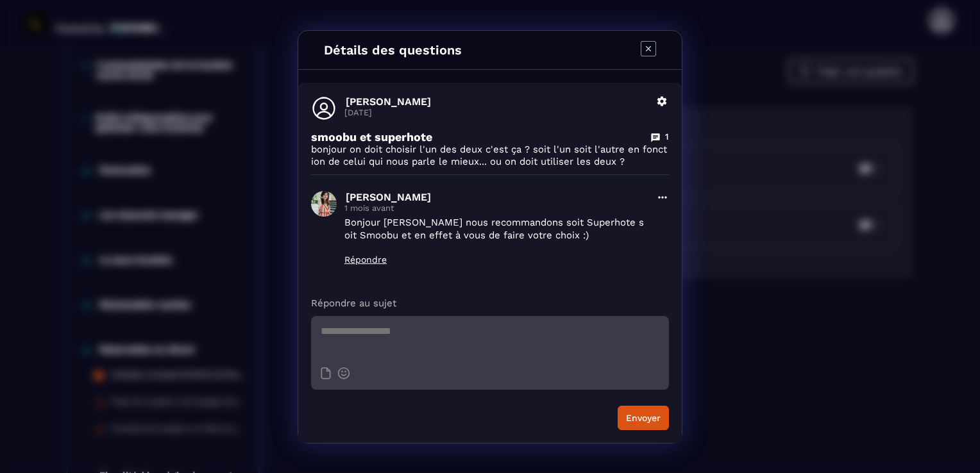
click at [649, 47] on icon "Modal window" at bounding box center [648, 48] width 5 height 5
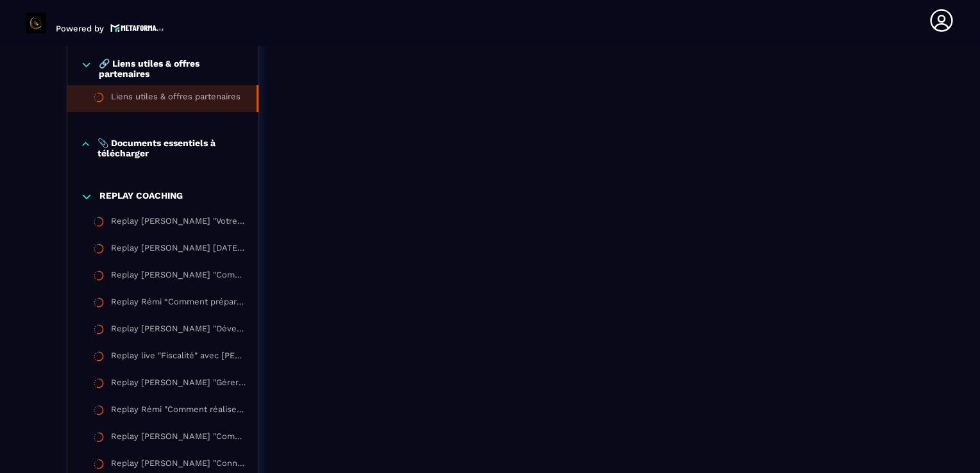
scroll to position [1673, 0]
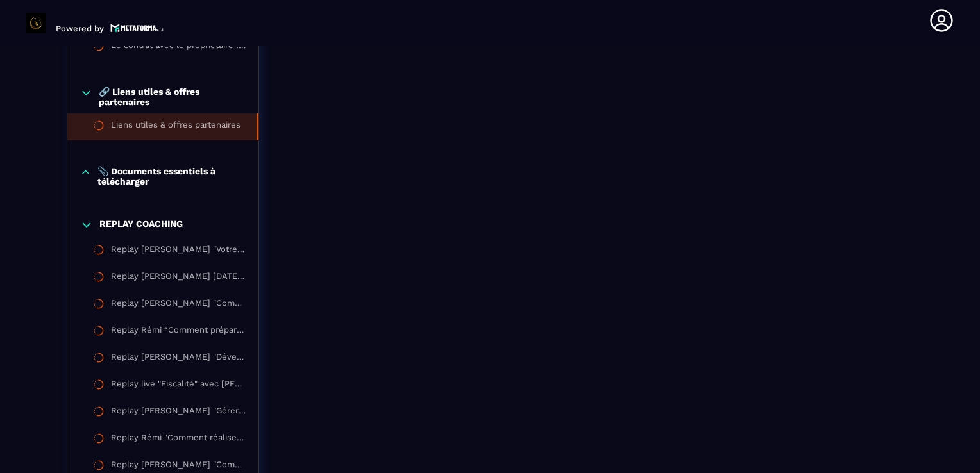
click at [115, 228] on p "REPLAY COACHING" at bounding box center [140, 225] width 83 height 13
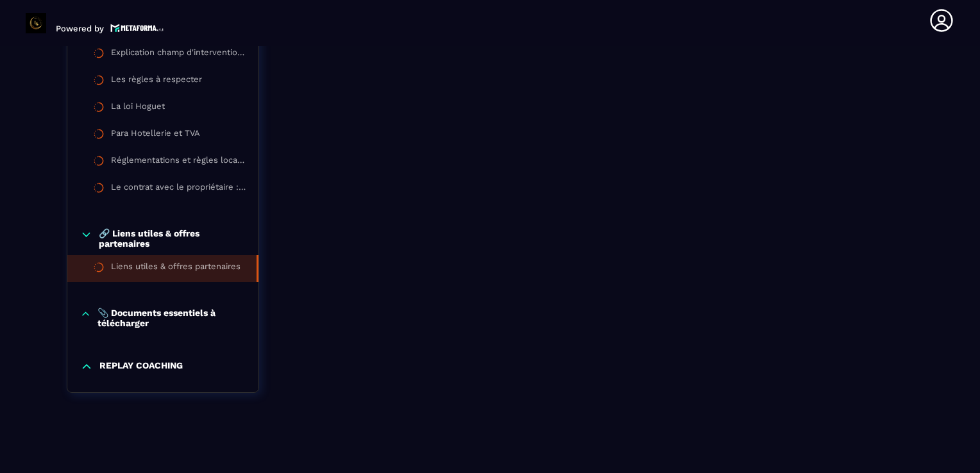
click at [156, 314] on p "📎 Documents essentiels à télécharger" at bounding box center [172, 318] width 148 height 21
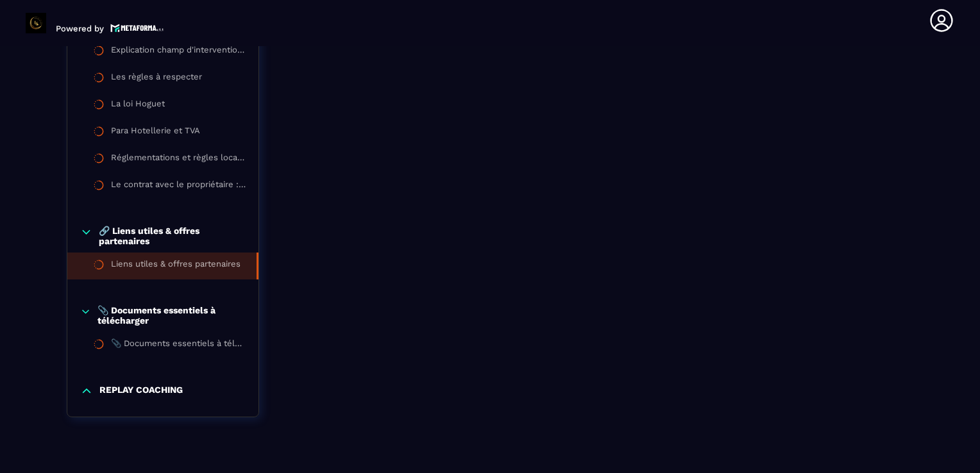
scroll to position [1560, 0]
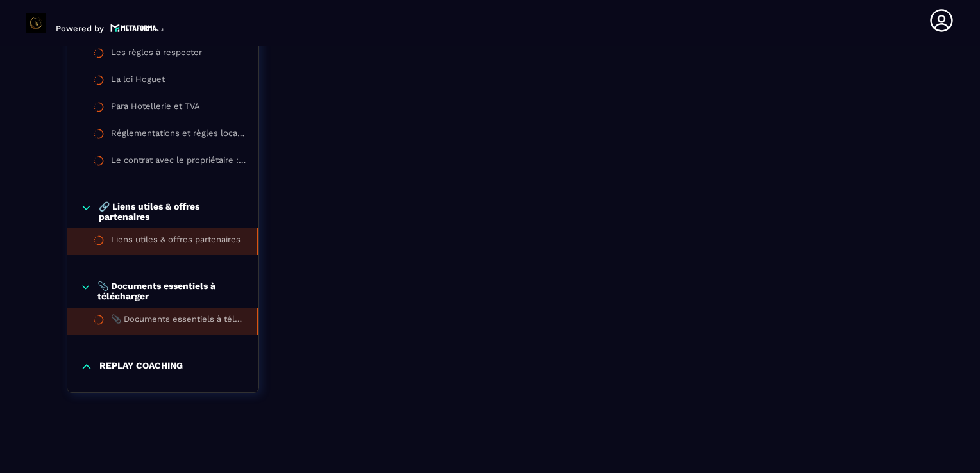
click at [195, 321] on div "📎 Documents essentiels à télécharger" at bounding box center [177, 321] width 133 height 14
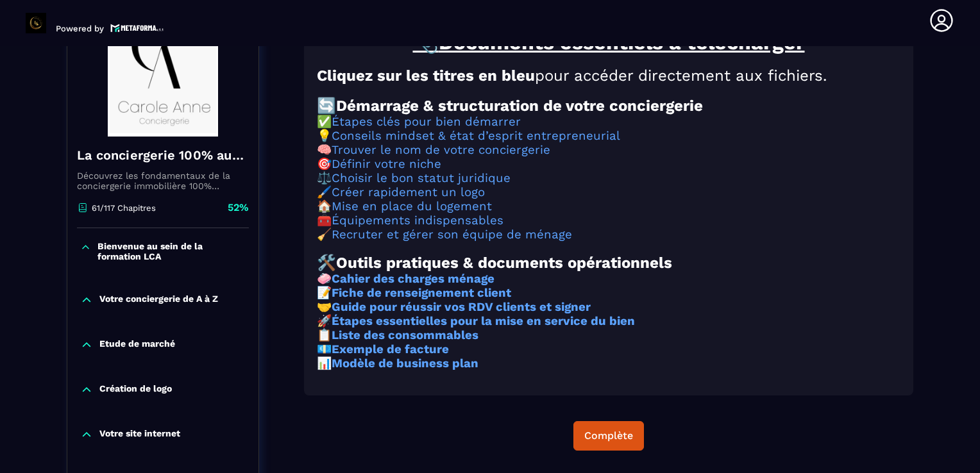
scroll to position [185, 0]
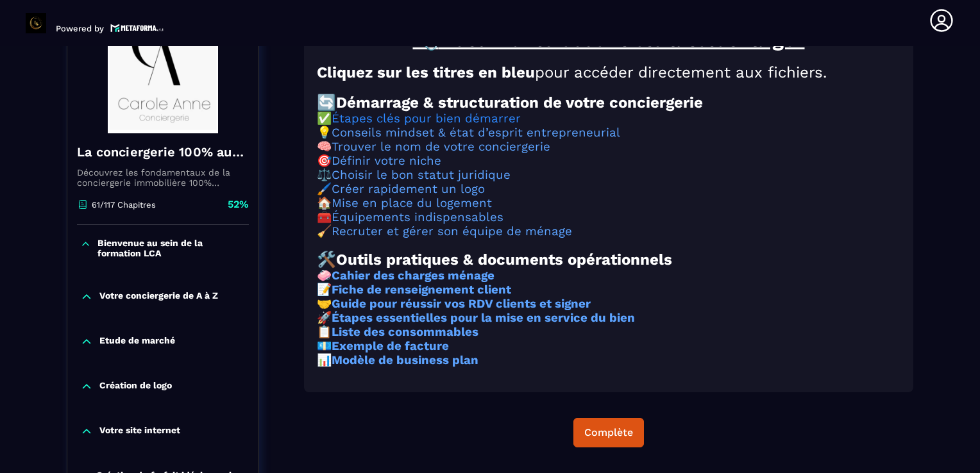
click at [434, 124] on link "Étapes clés pour bien démarrer" at bounding box center [426, 119] width 189 height 14
click at [436, 140] on link "Conseils mindset & état d’esprit entrepreneurial" at bounding box center [476, 133] width 289 height 14
click at [385, 353] on strong "Exemple de facture" at bounding box center [390, 346] width 117 height 14
click at [393, 339] on strong "Liste des consommables" at bounding box center [405, 332] width 147 height 14
click at [392, 368] on strong "Modèle de business plan" at bounding box center [405, 360] width 147 height 14
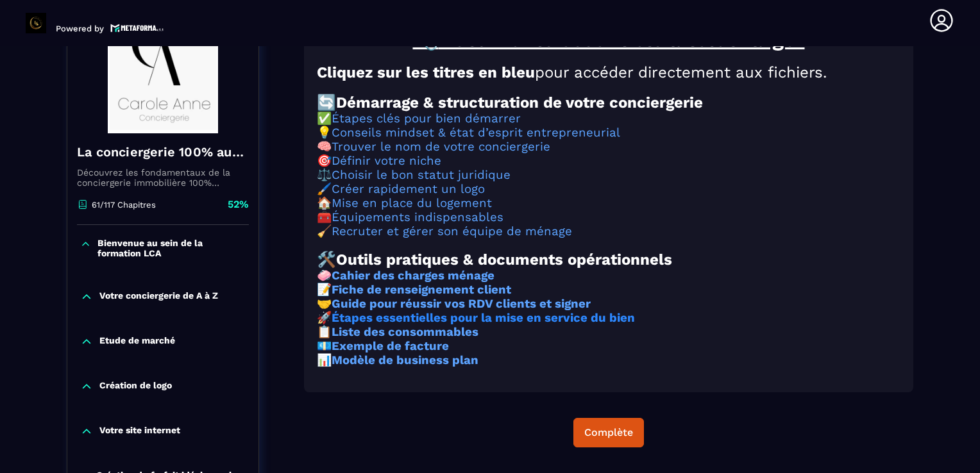
click at [403, 325] on strong "Étapes essentielles pour la mise en service du bien" at bounding box center [483, 318] width 303 height 14
click at [439, 311] on strong "Guide pour réussir vos RDV clients et signer" at bounding box center [461, 304] width 259 height 14
click at [434, 297] on strong "Fiche de renseignement client" at bounding box center [422, 290] width 180 height 14
click at [426, 283] on strong "Cahier des charges ménage" at bounding box center [413, 276] width 163 height 14
click at [464, 239] on link "Recruter et gérer son équipe de ménage" at bounding box center [452, 232] width 241 height 14
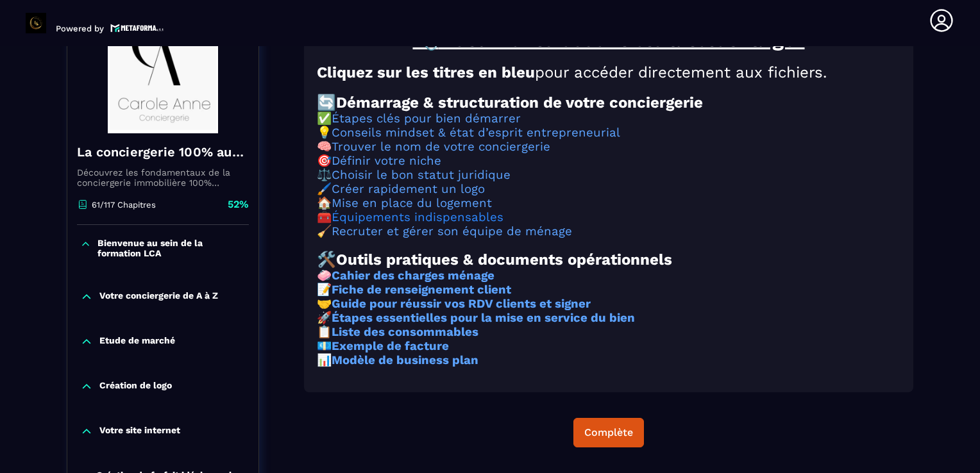
click at [454, 225] on link "Équipements indispensables" at bounding box center [418, 217] width 172 height 14
click at [439, 210] on link "Mise en place du logement" at bounding box center [412, 203] width 160 height 14
click at [406, 196] on link "Créer rapidement un logo" at bounding box center [408, 189] width 153 height 14
click at [387, 182] on link "Choisir le bon statut juridique" at bounding box center [421, 175] width 179 height 14
click at [407, 168] on link "Définir votre niche" at bounding box center [387, 161] width 110 height 14
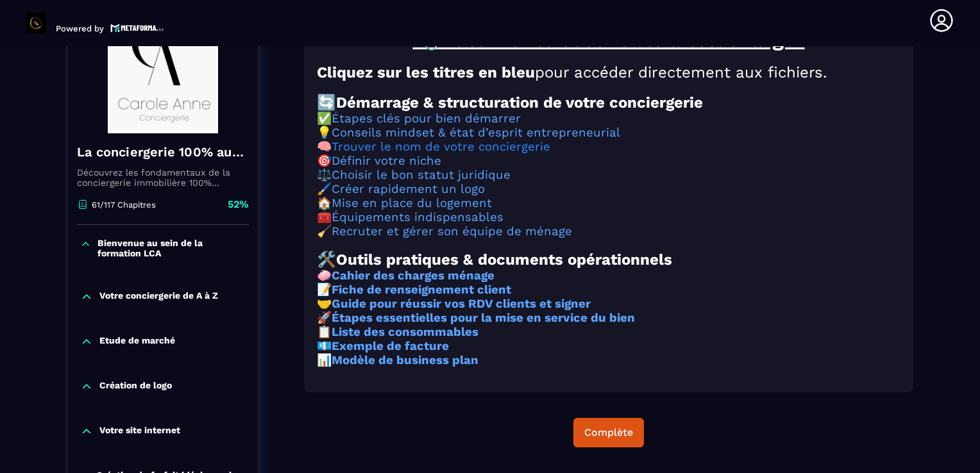
click at [463, 154] on link "Trouver le nom de votre conciergerie" at bounding box center [441, 147] width 219 height 14
